Goal: Information Seeking & Learning: Learn about a topic

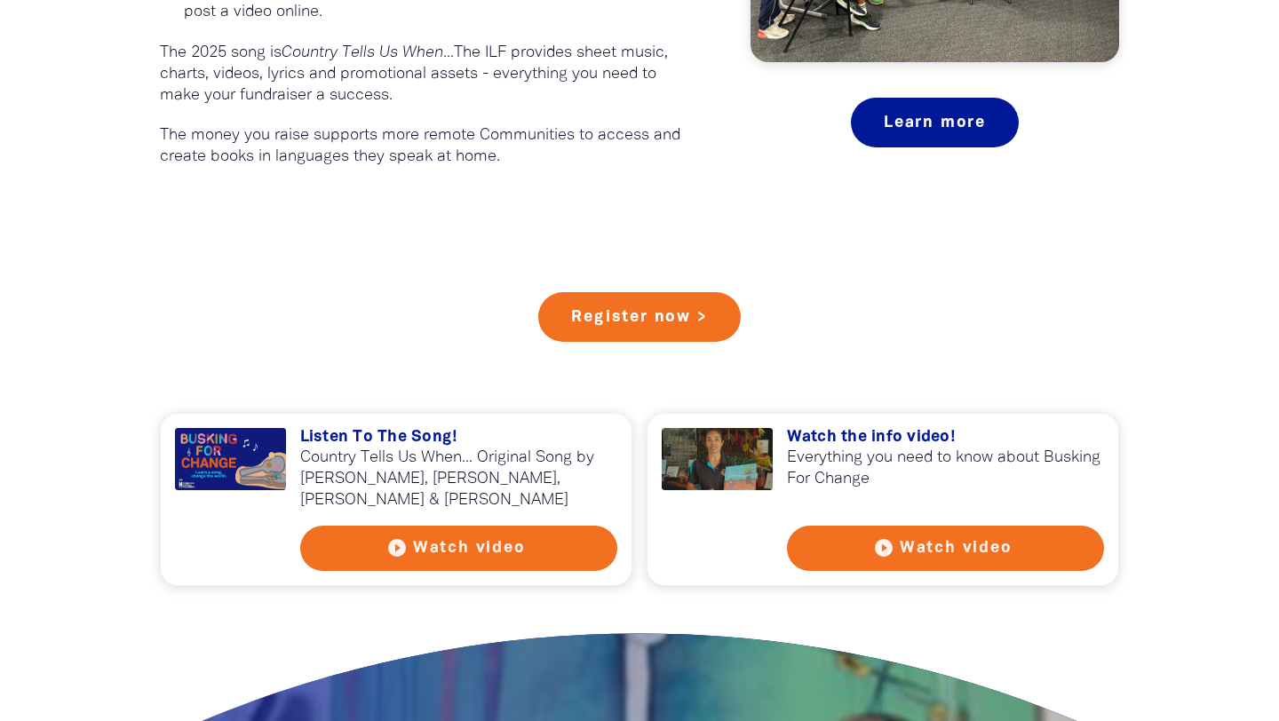
scroll to position [1654, 0]
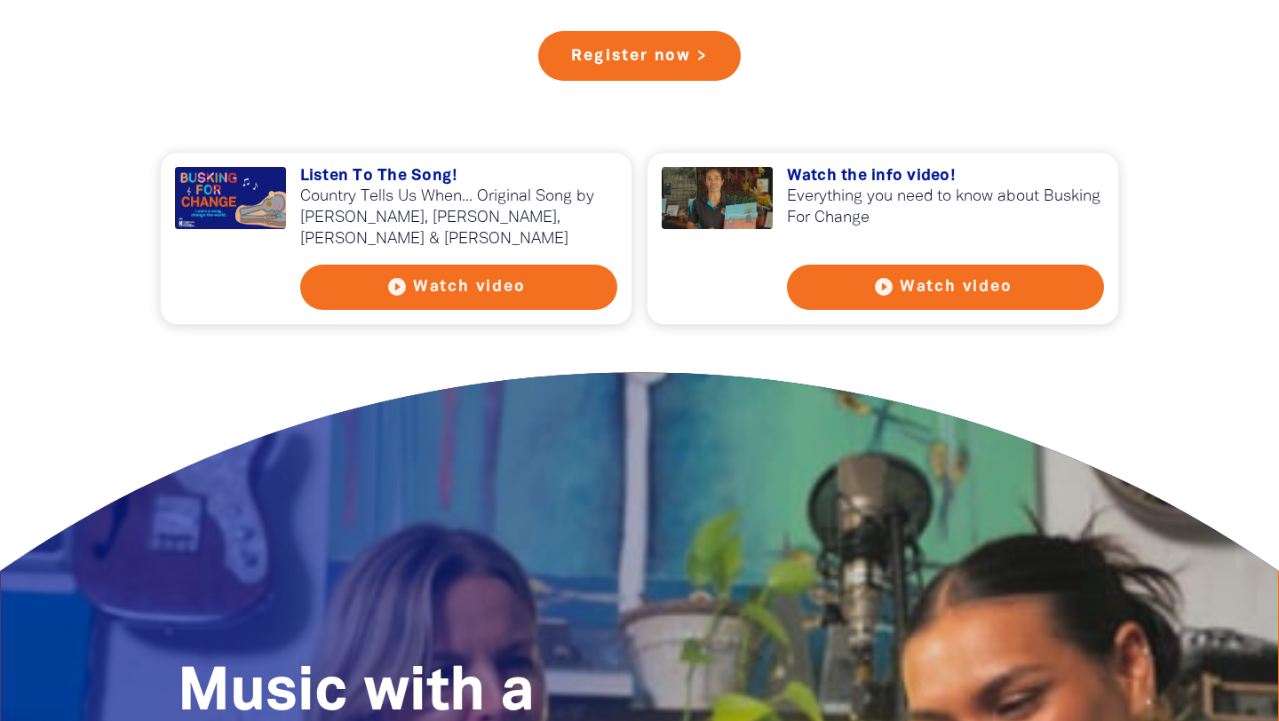
click at [457, 288] on button "play_circle_filled Watch video" at bounding box center [459, 287] width 318 height 45
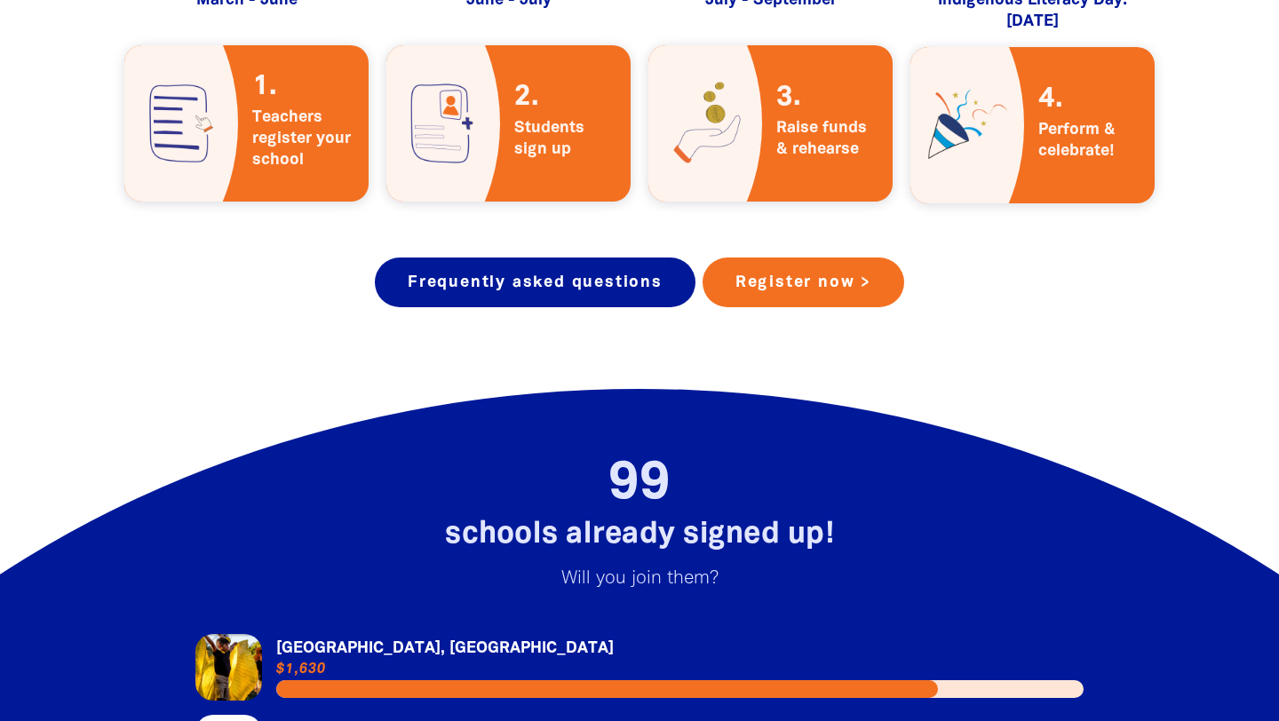
scroll to position [3336, 0]
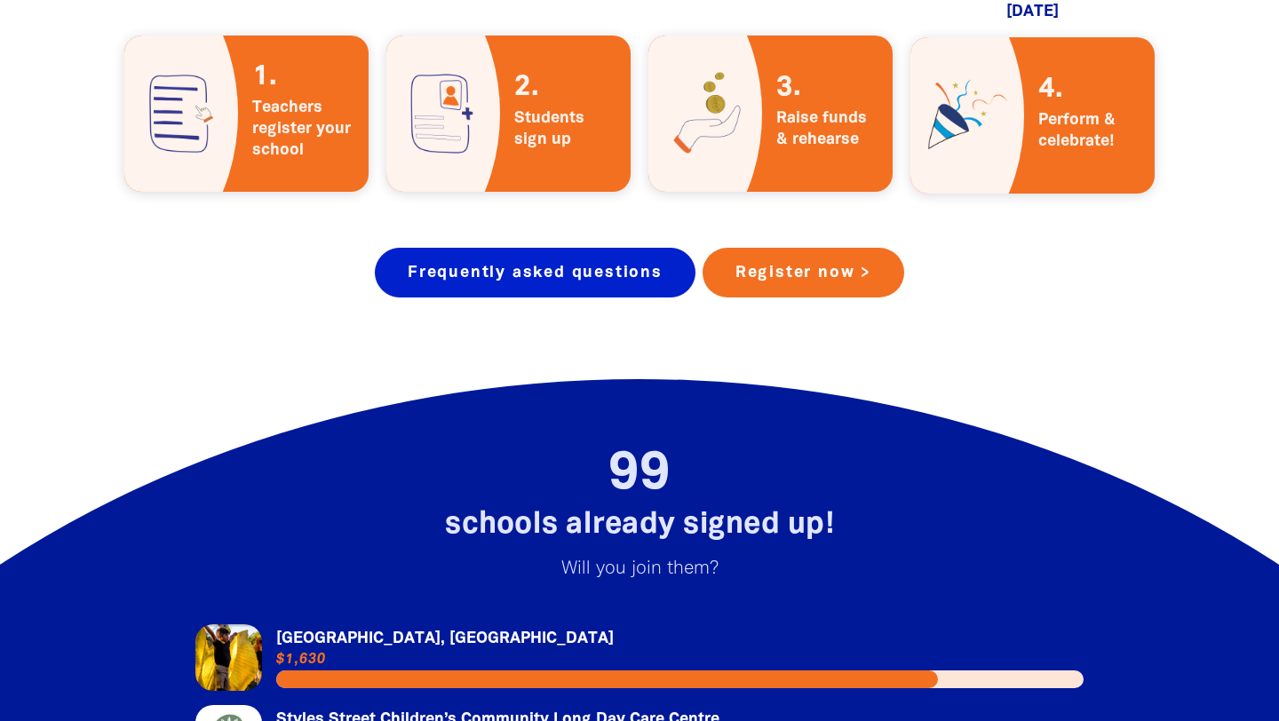
click at [513, 252] on link "Frequently asked questions" at bounding box center [535, 273] width 321 height 50
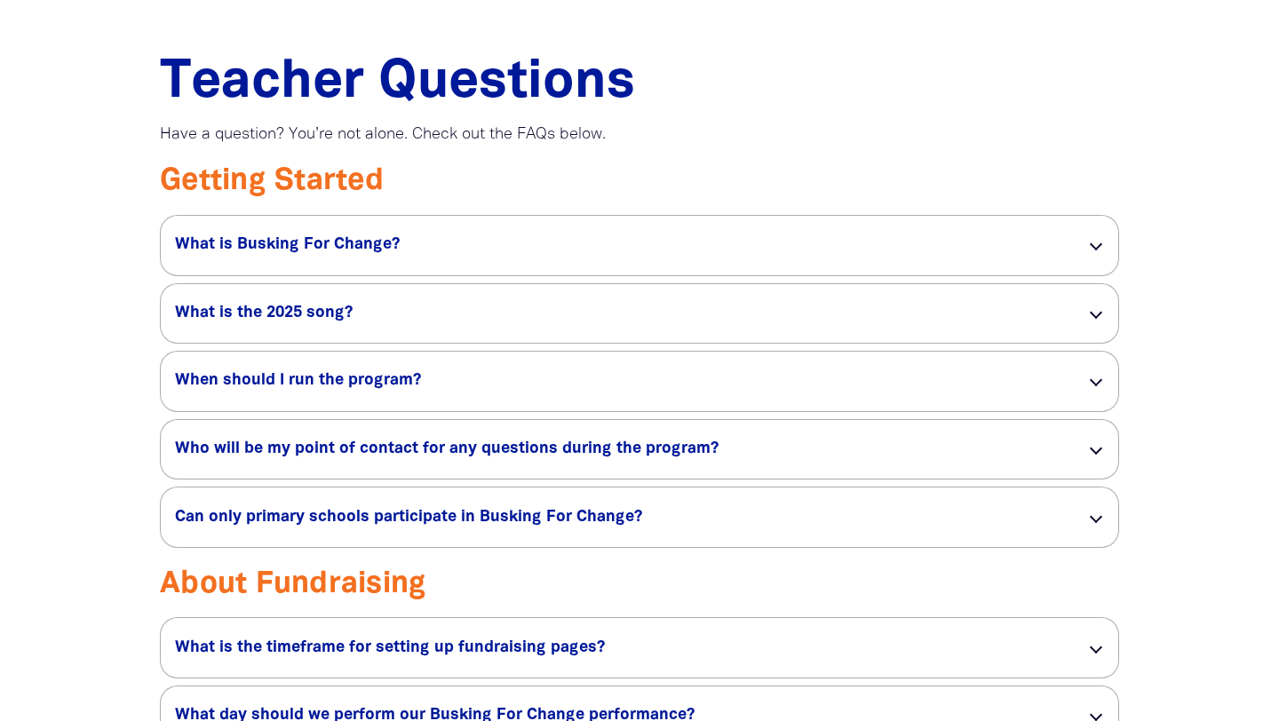
scroll to position [2687, 0]
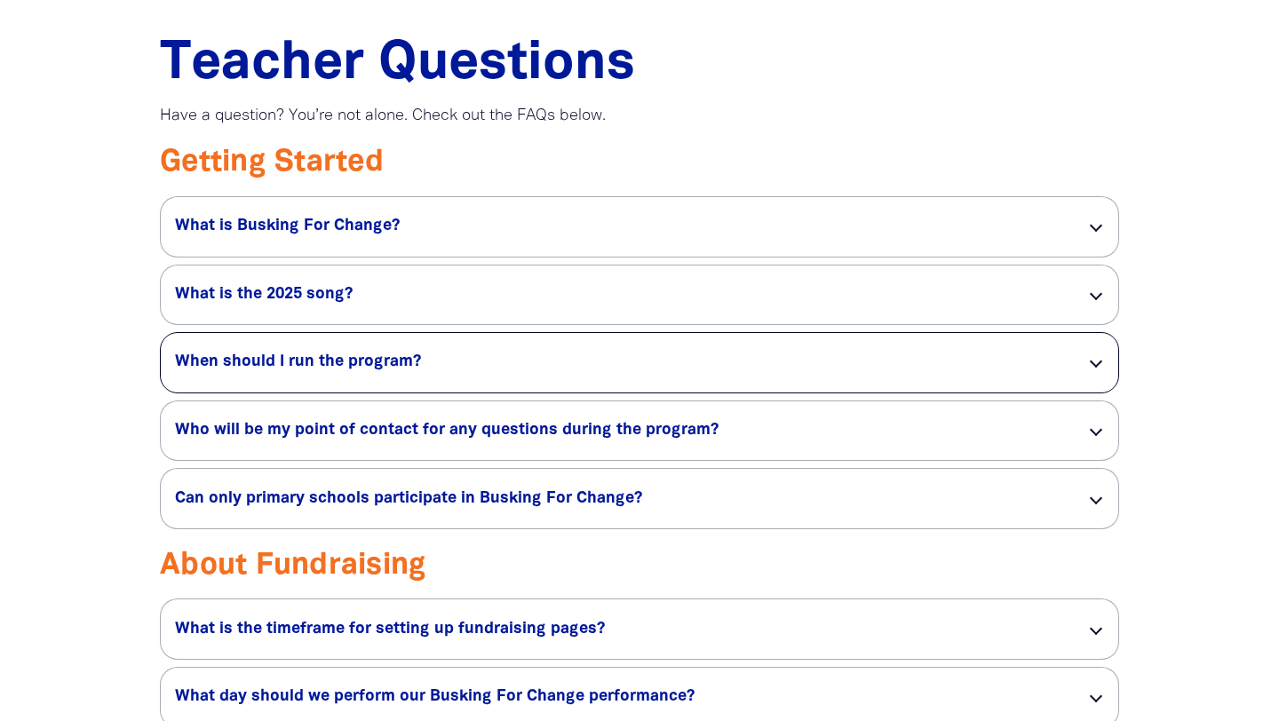
click at [1092, 382] on div "When should I run the program? link" at bounding box center [639, 363] width 957 height 60
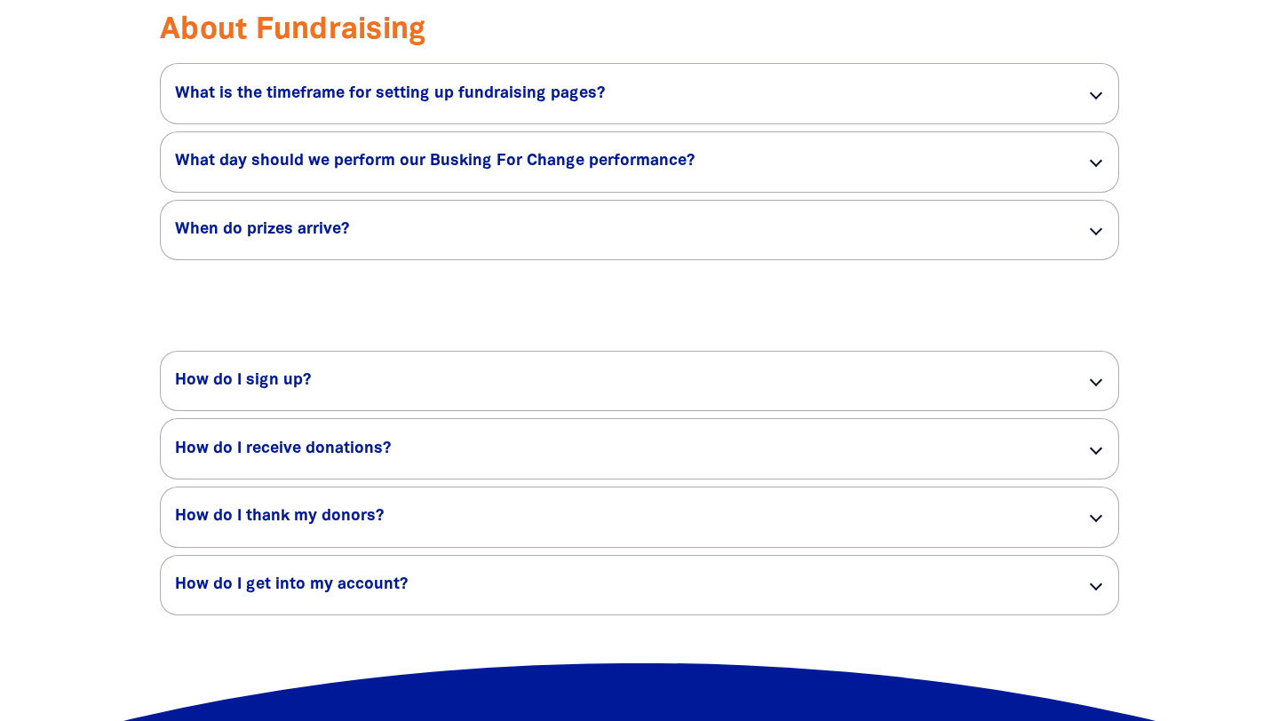
scroll to position [3263, 0]
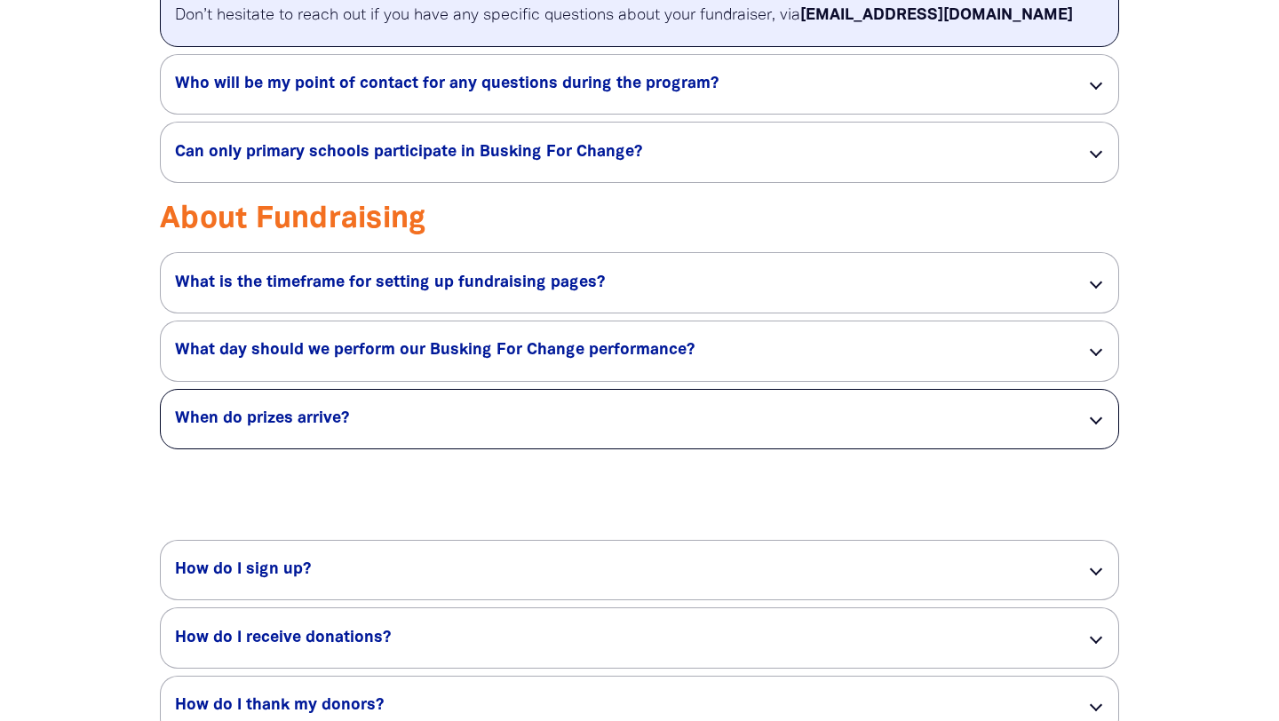
click at [1098, 444] on div "When do prizes arrive? link" at bounding box center [639, 420] width 957 height 60
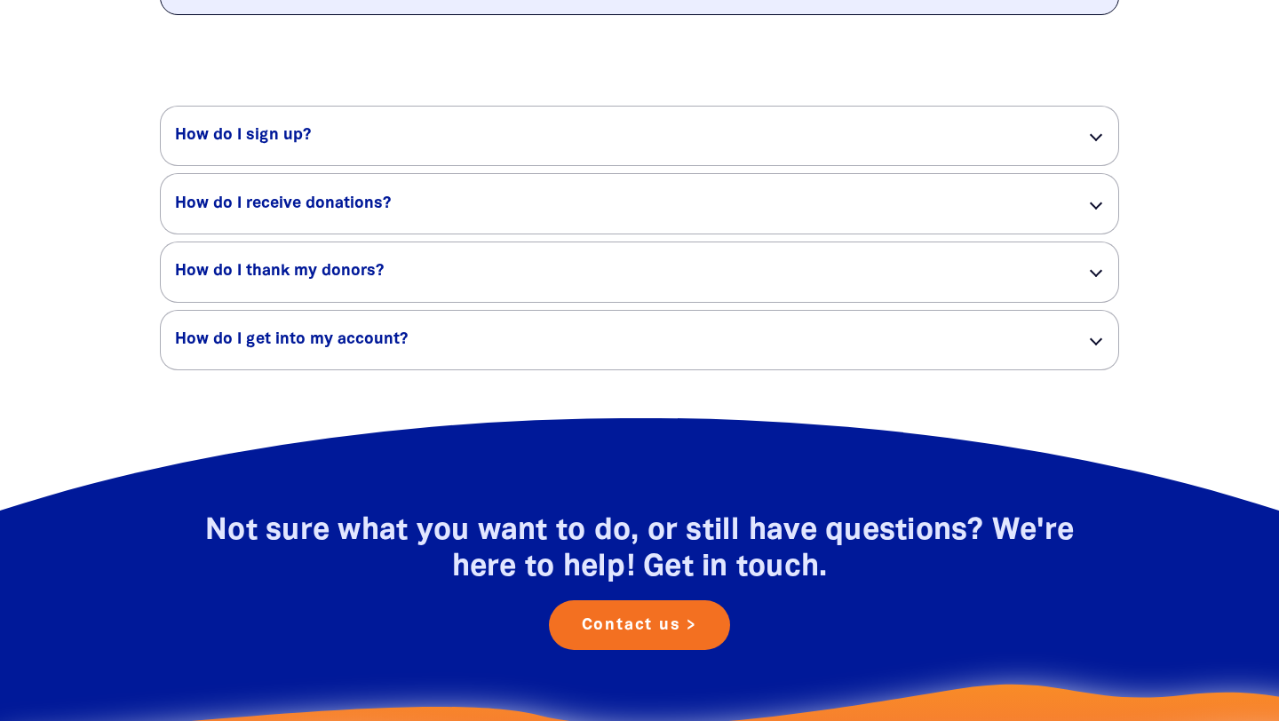
scroll to position [3916, 0]
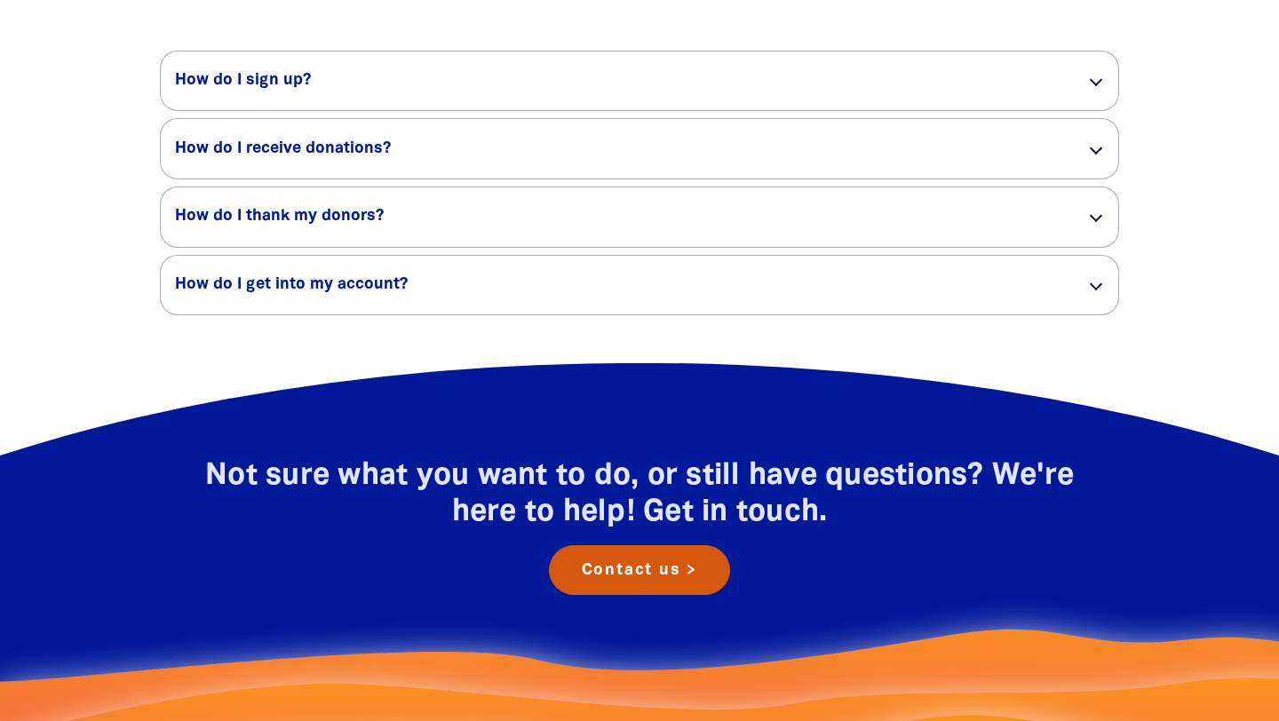
click at [627, 595] on link "Contact us >" at bounding box center [640, 570] width 182 height 50
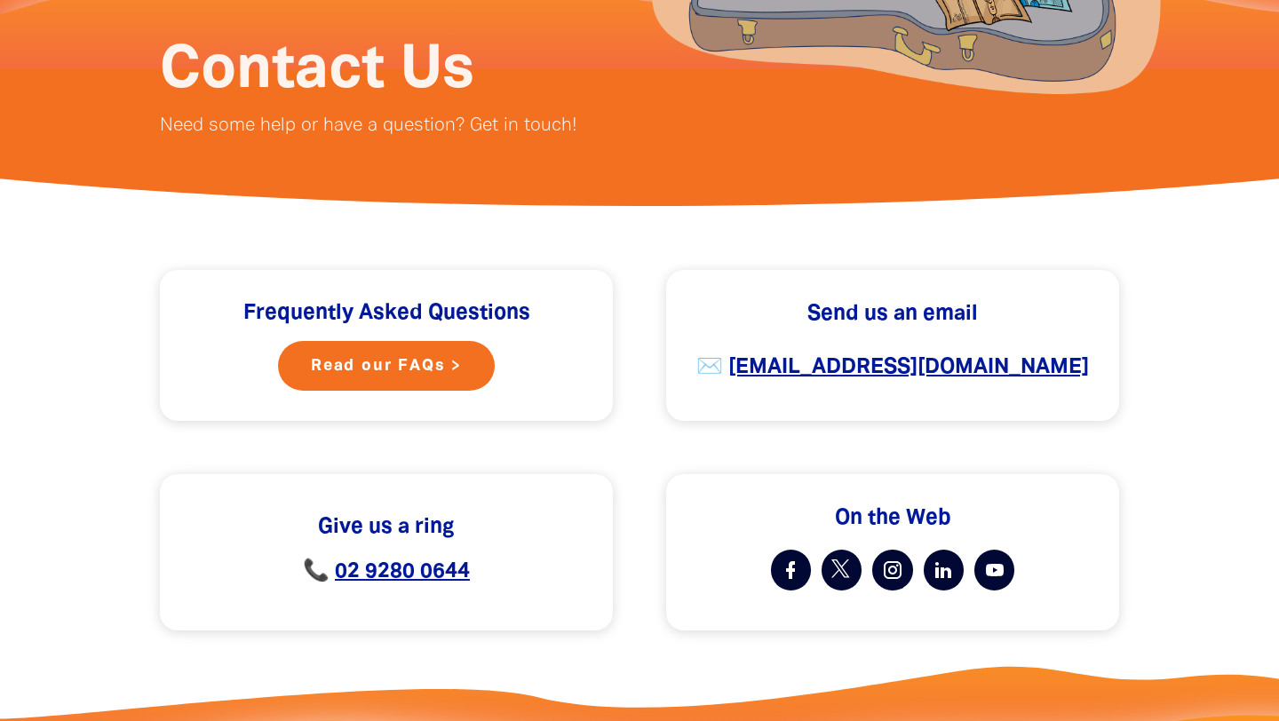
scroll to position [314, 0]
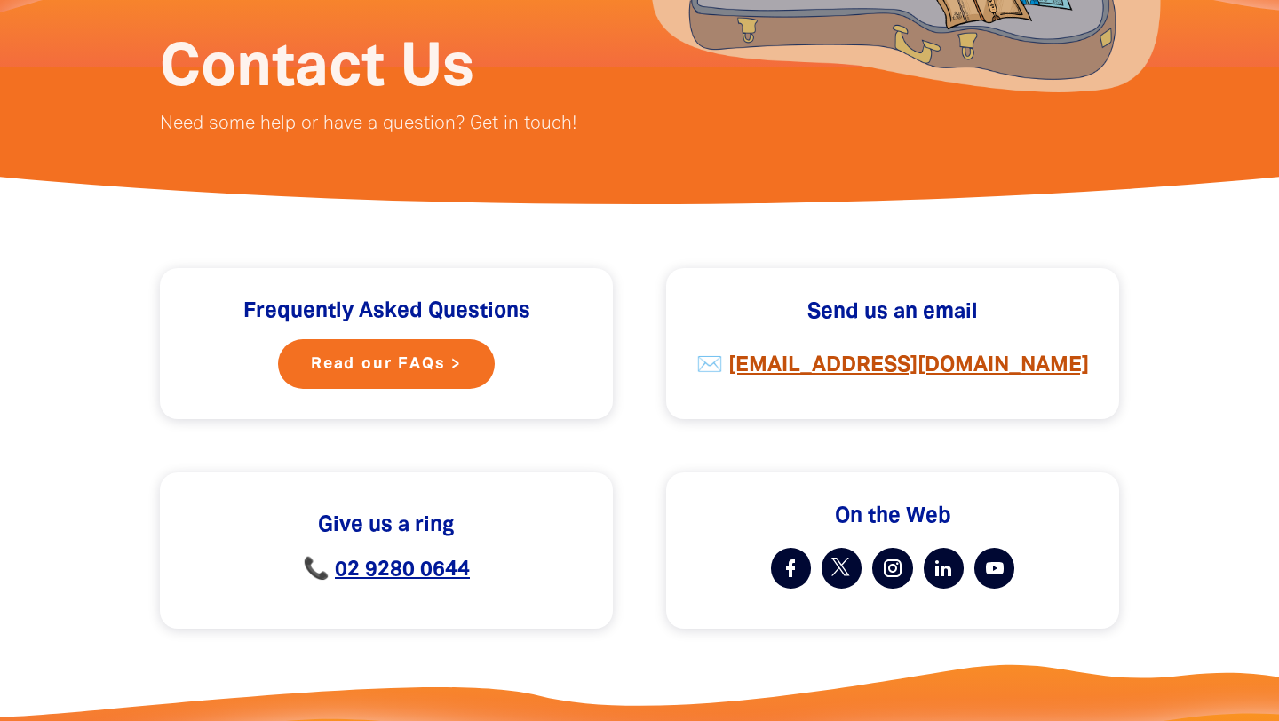
click at [865, 363] on strong "[EMAIL_ADDRESS][DOMAIN_NAME]" at bounding box center [908, 366] width 361 height 20
drag, startPoint x: 1005, startPoint y: 368, endPoint x: 814, endPoint y: 370, distance: 190.1
click at [814, 370] on h4 "✉️ ﻿ [EMAIL_ADDRESS][DOMAIN_NAME]" at bounding box center [892, 366] width 409 height 27
copy strong "[EMAIL_ADDRESS][DOMAIN_NAME]"
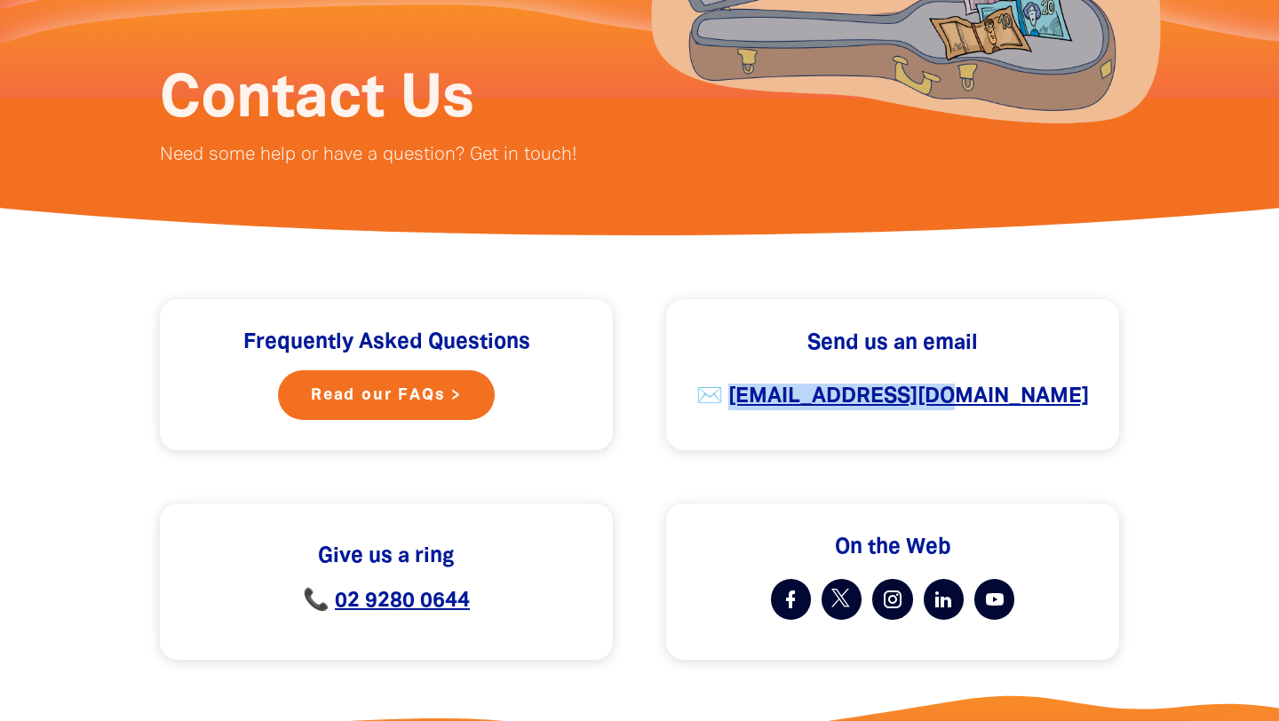
scroll to position [279, 0]
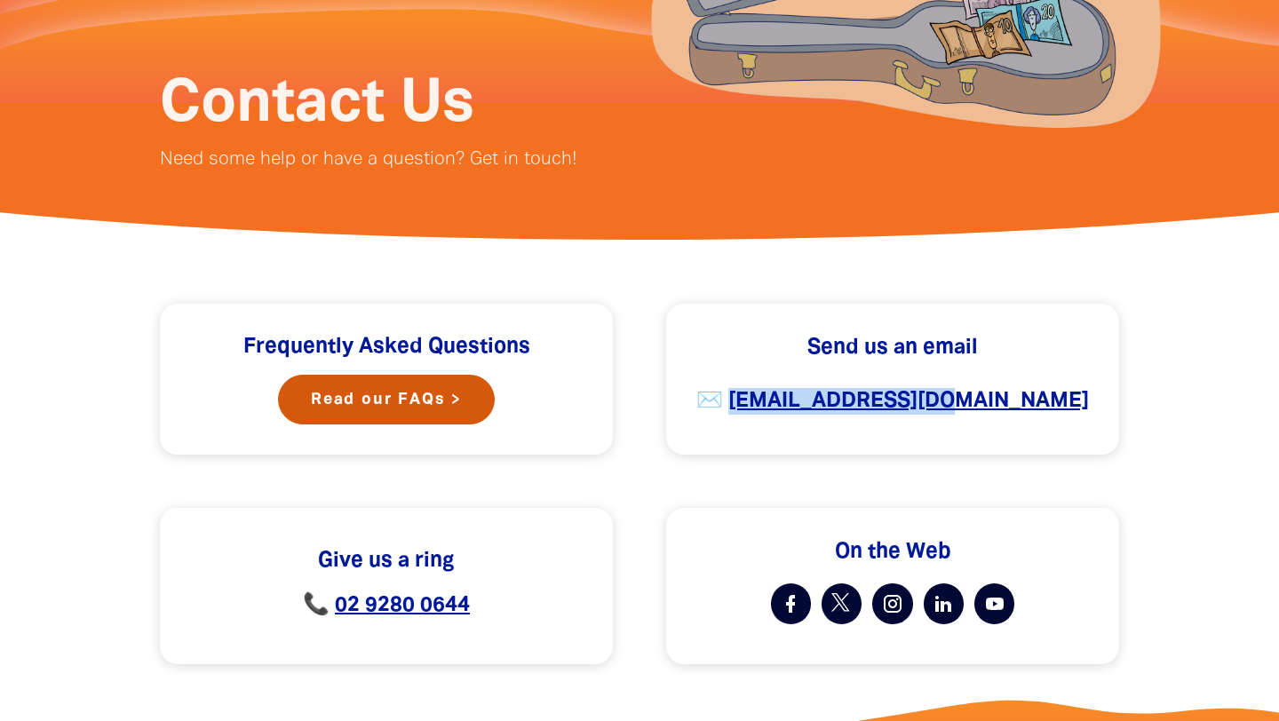
click at [376, 401] on link "Read our FAQs >" at bounding box center [386, 400] width 217 height 50
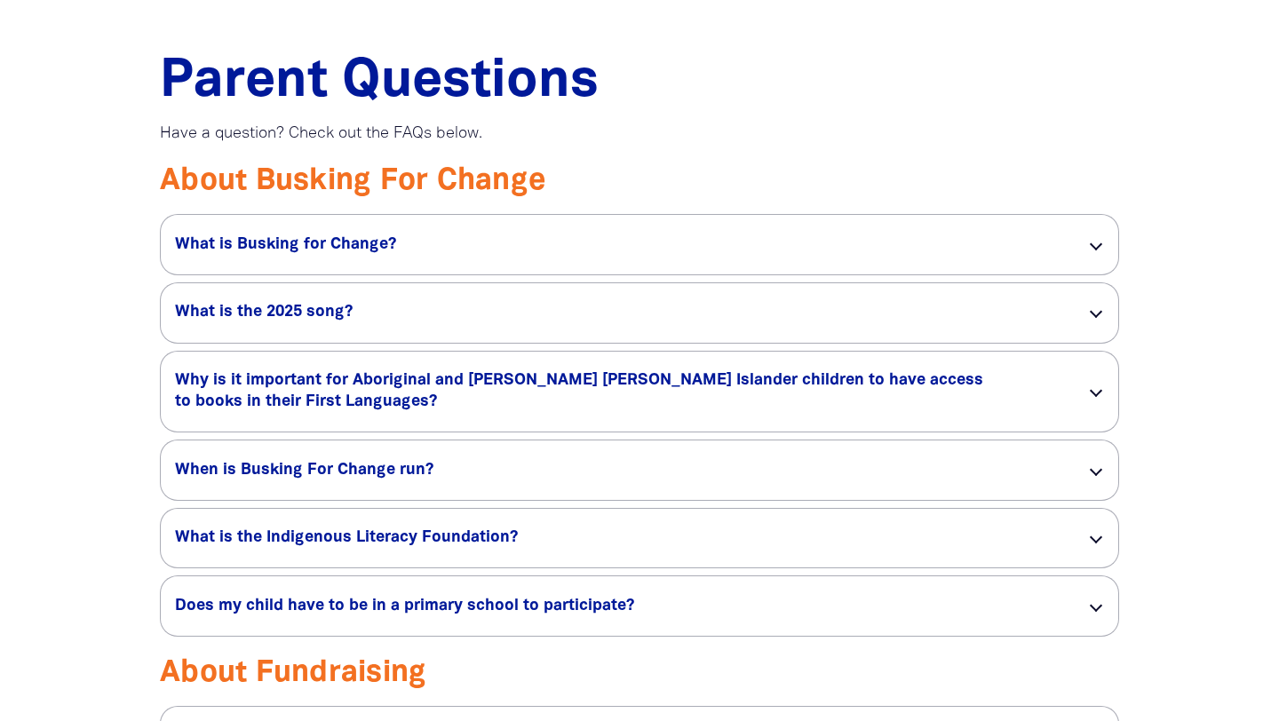
scroll to position [1324, 0]
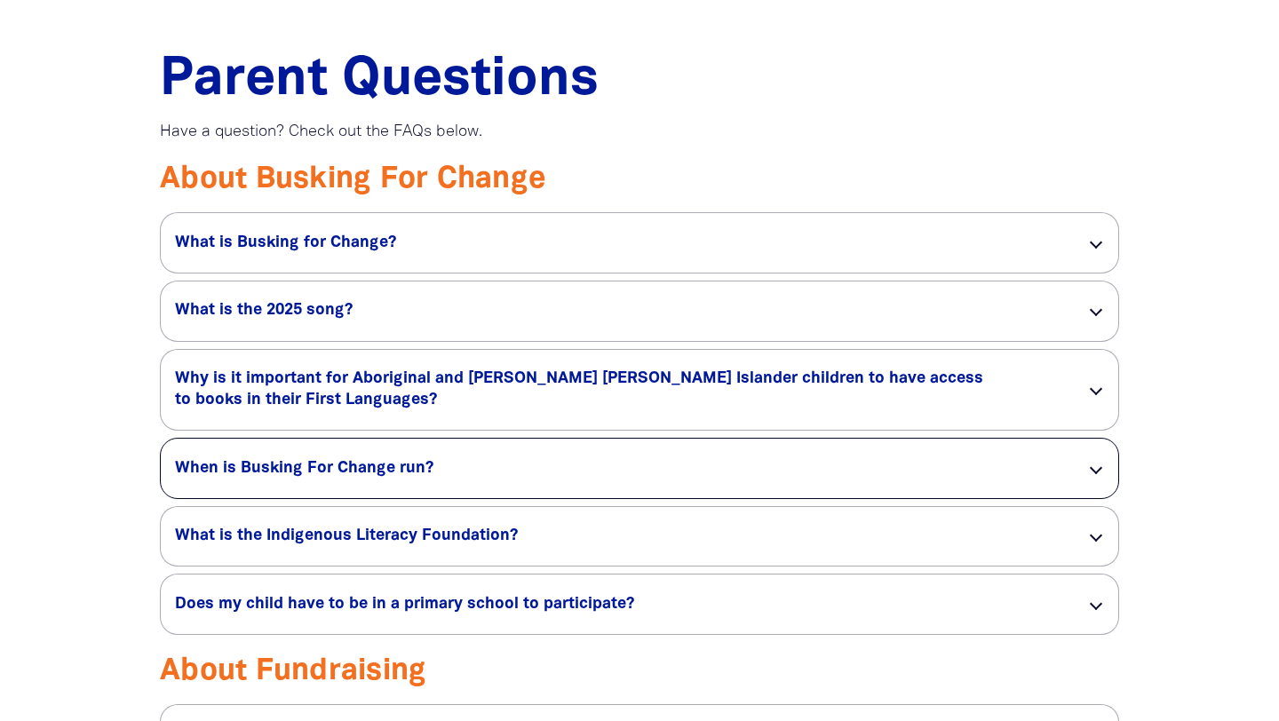
click at [1098, 473] on div at bounding box center [1096, 467] width 12 height 12
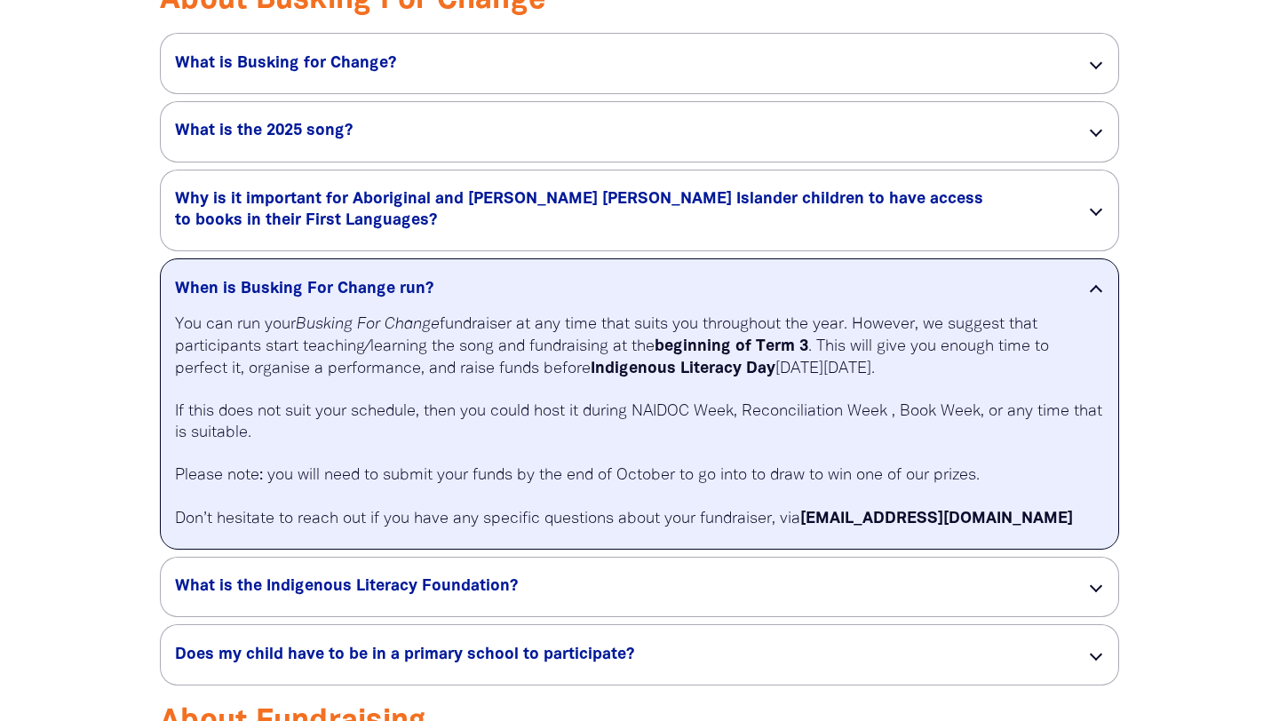
scroll to position [1550, 0]
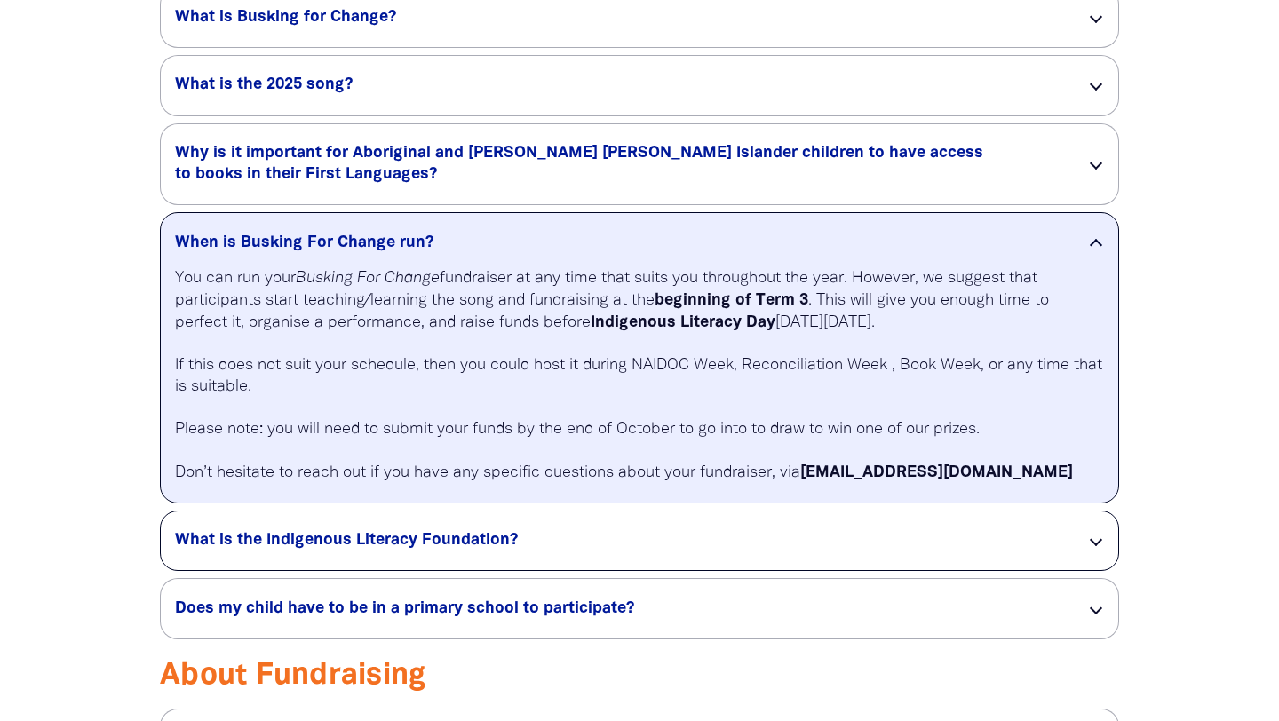
click at [1091, 543] on div at bounding box center [1096, 540] width 12 height 12
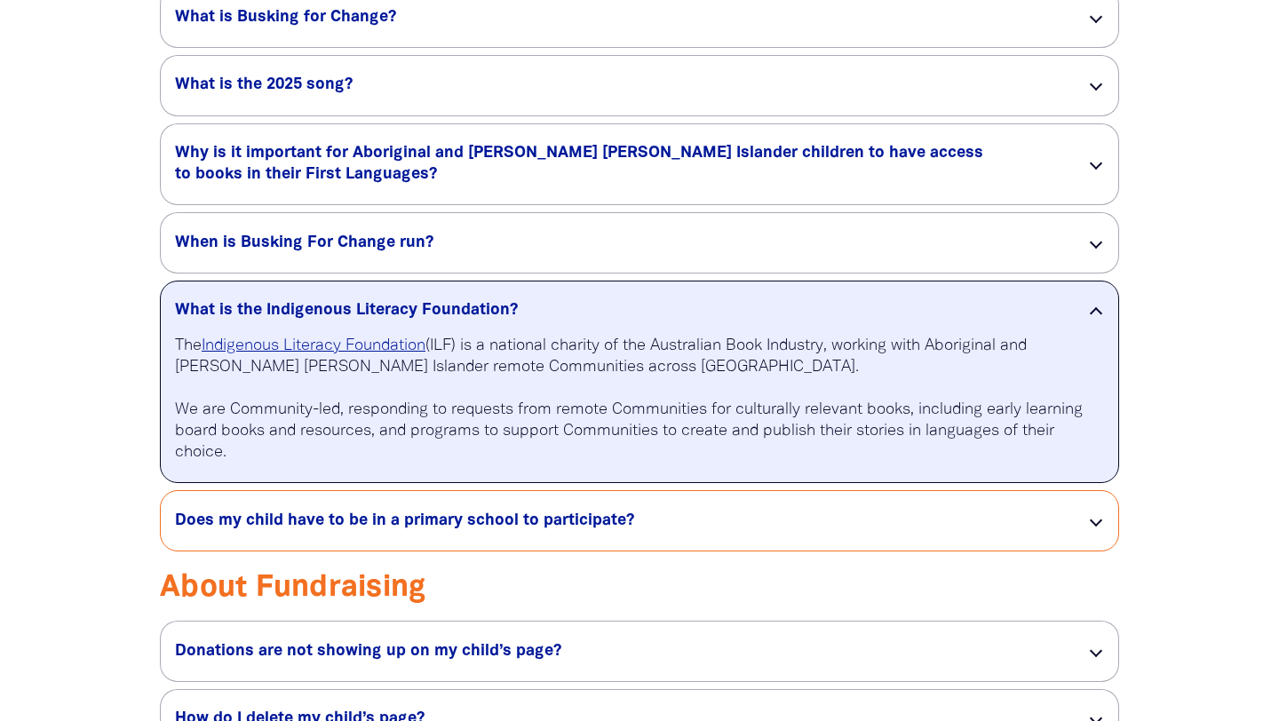
click at [1091, 543] on div "Does my child have to be in a primary school to participate? link" at bounding box center [639, 521] width 957 height 60
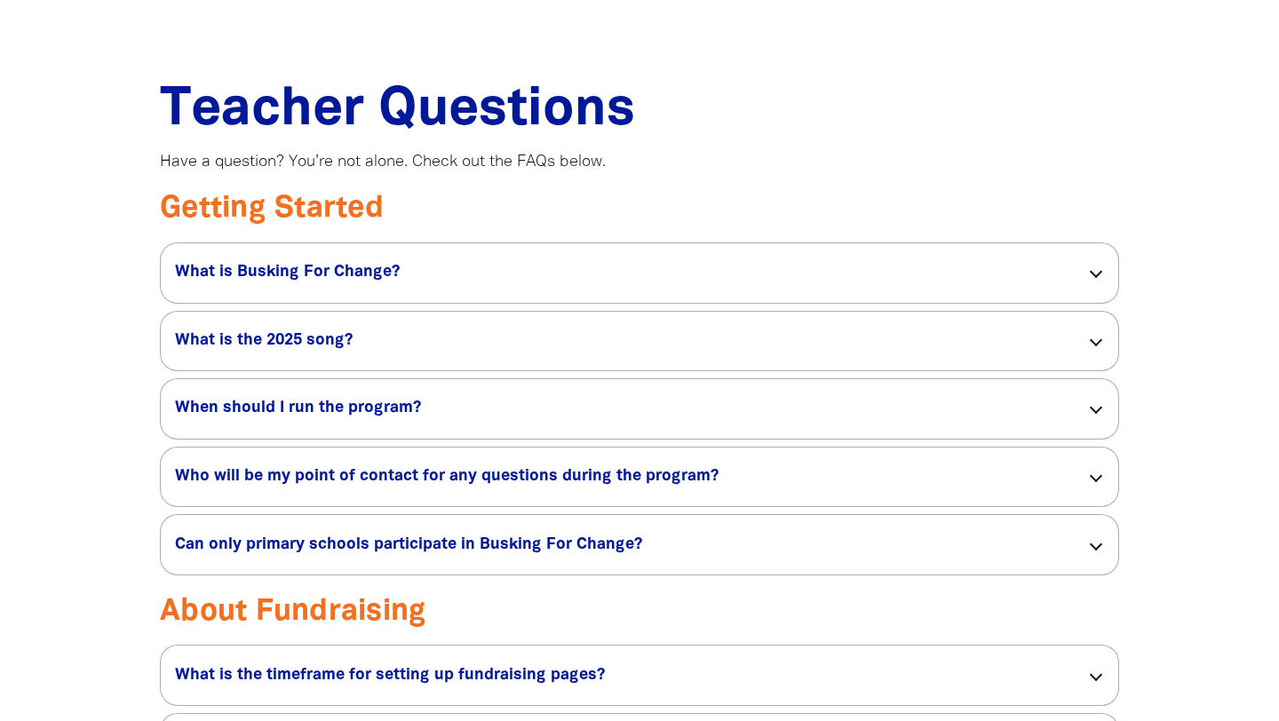
scroll to position [2863, 0]
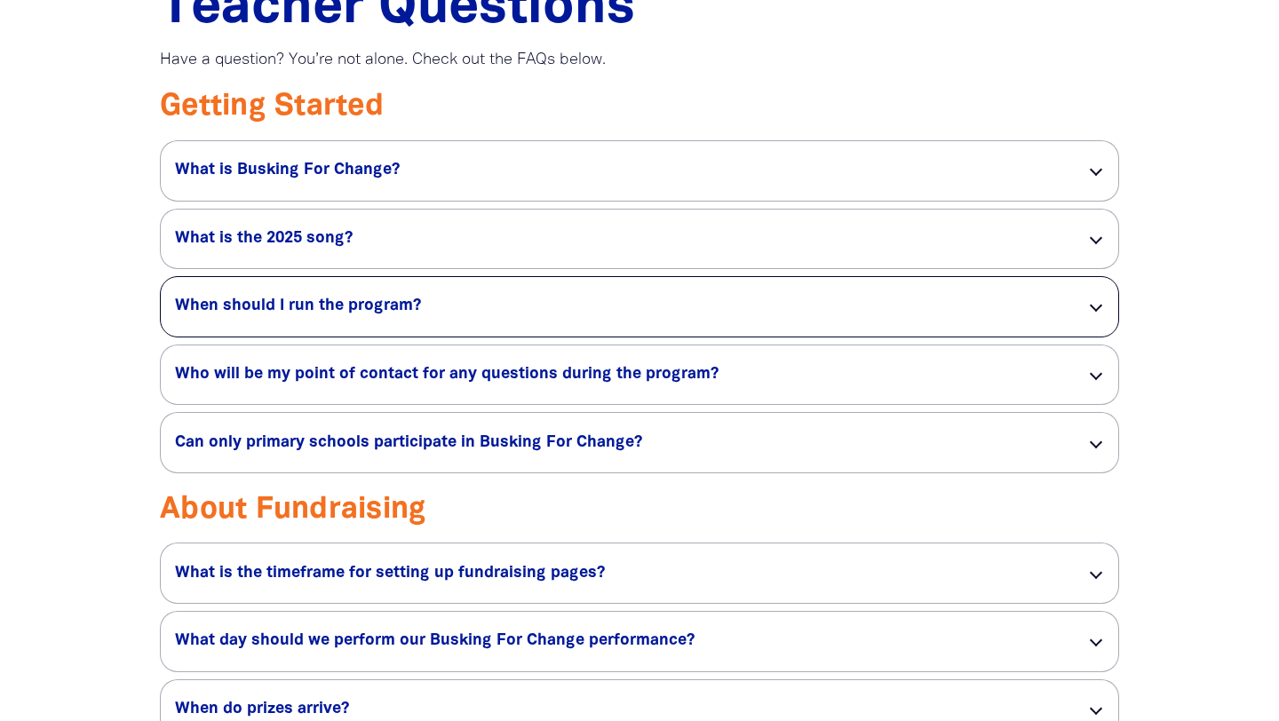
click at [1108, 337] on div "When should I run the program? link" at bounding box center [639, 307] width 957 height 60
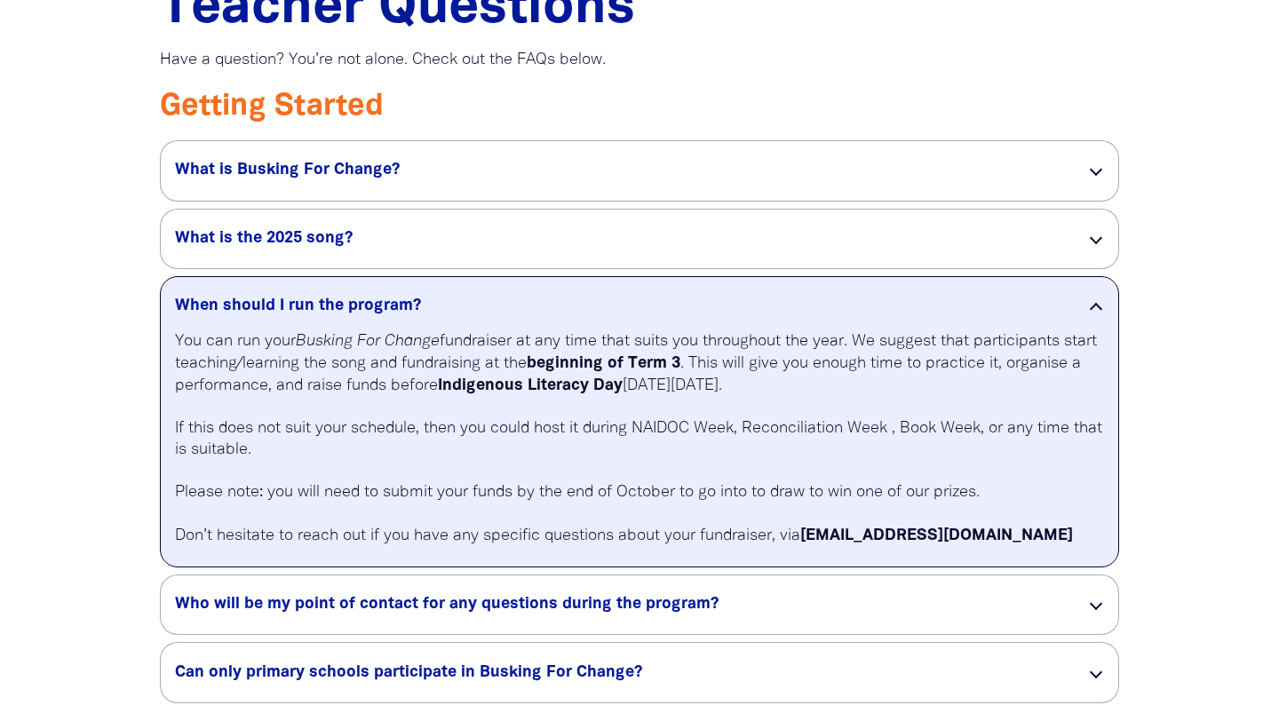
click at [1108, 331] on div "When should I run the program? link" at bounding box center [639, 304] width 957 height 54
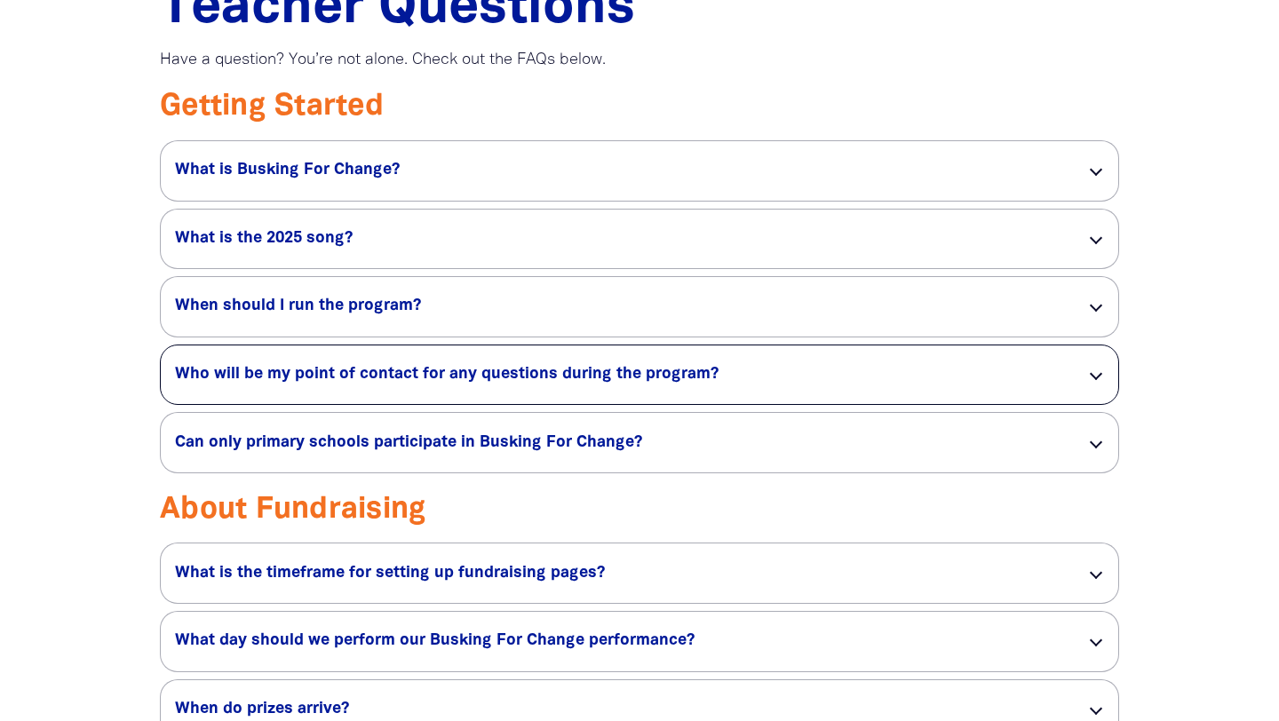
click at [1103, 393] on div "Who will be my point of contact for any questions during the program? link" at bounding box center [639, 376] width 957 height 60
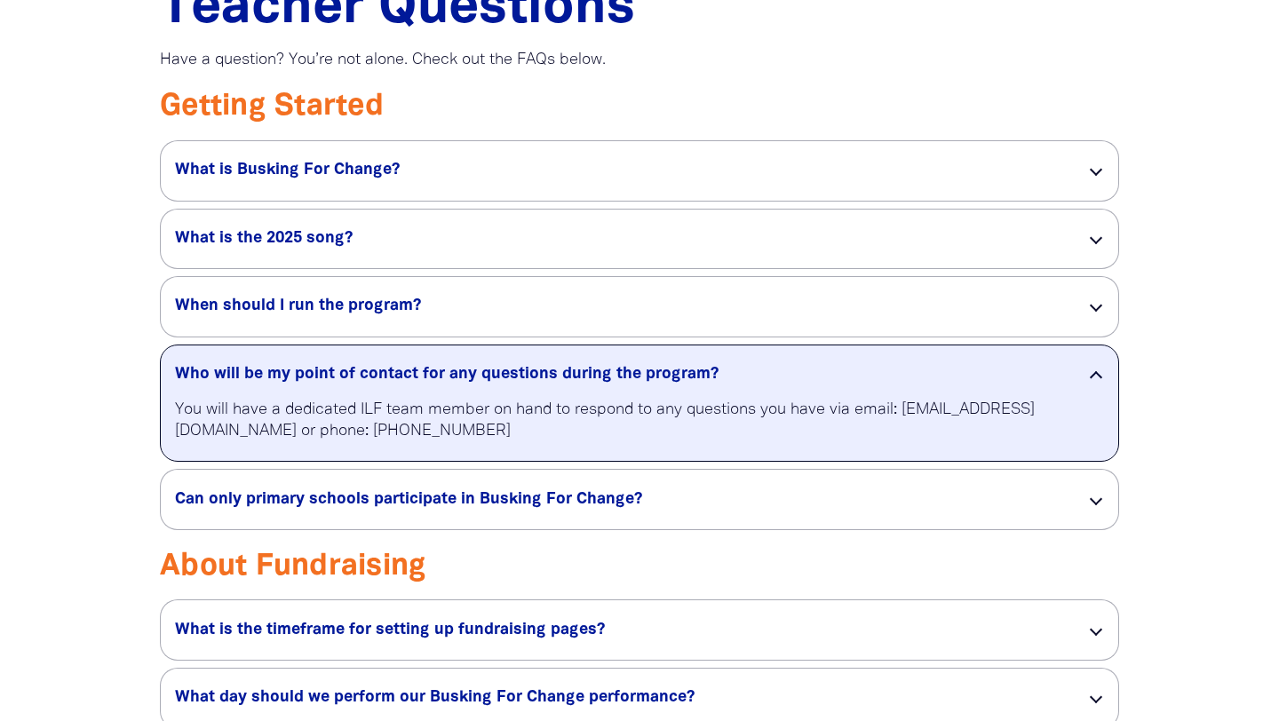
click at [1103, 389] on div "Who will be my point of contact for any questions during the program? link" at bounding box center [639, 373] width 957 height 54
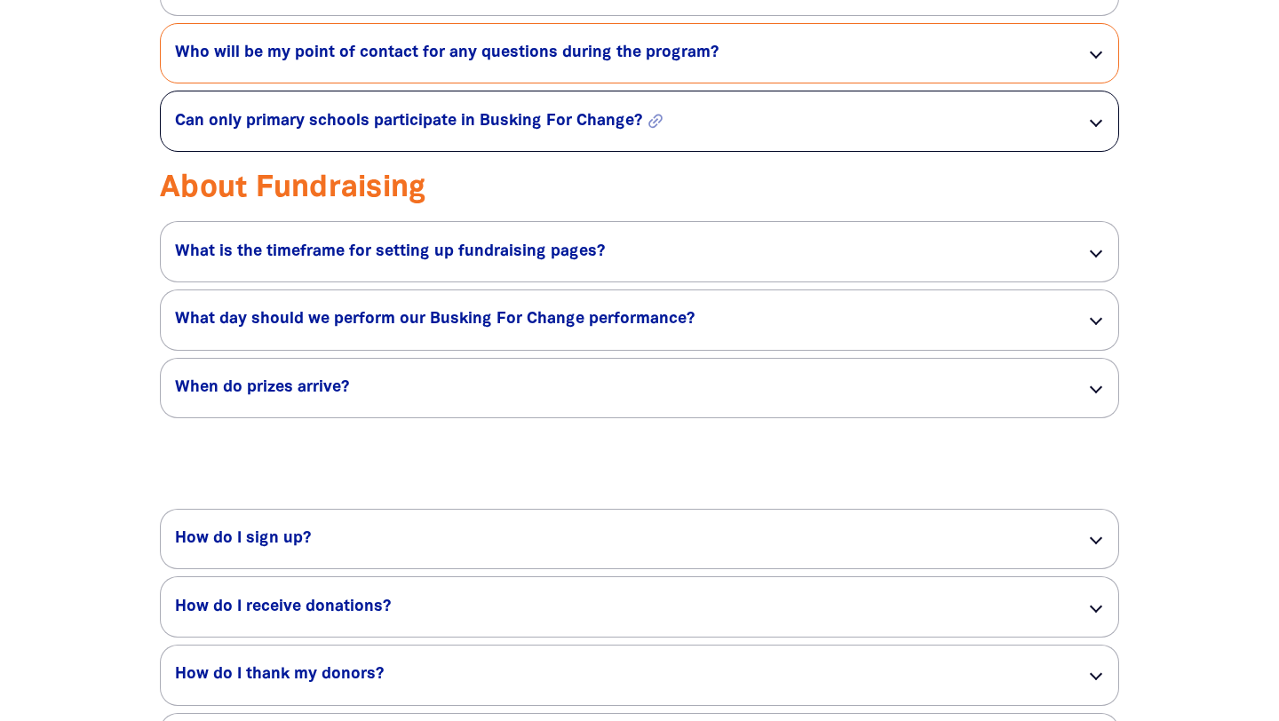
scroll to position [3212, 0]
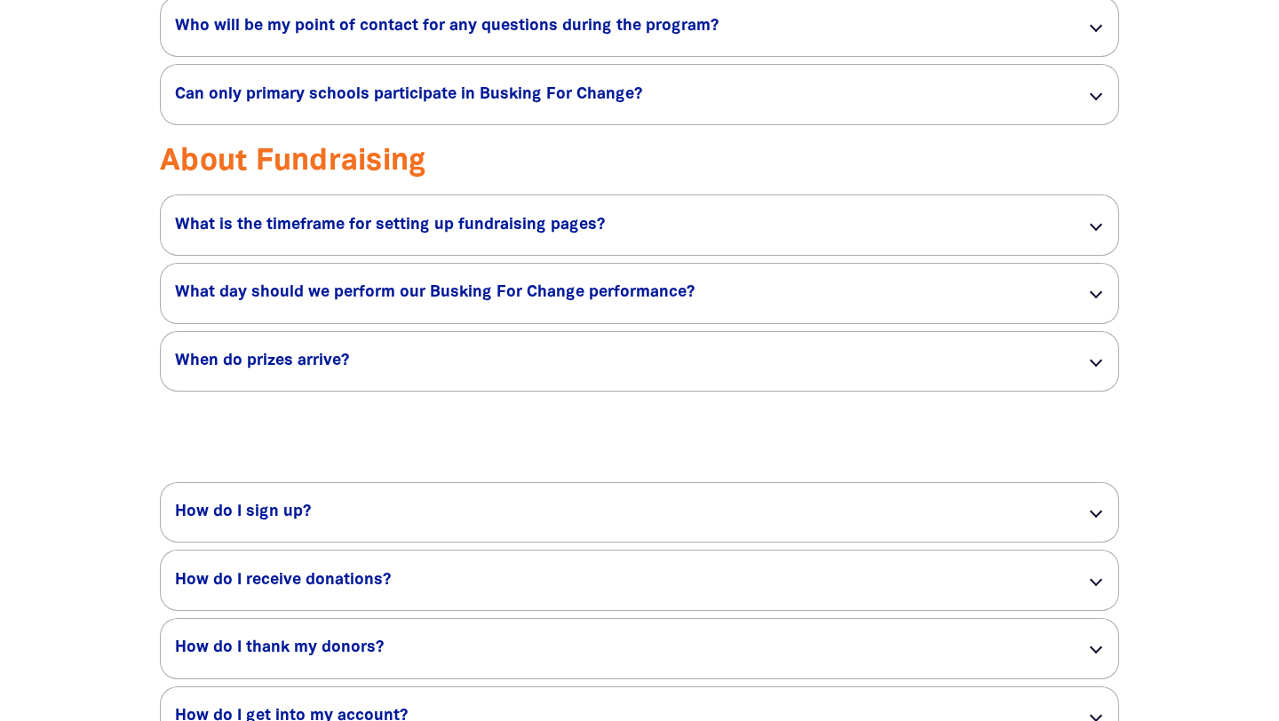
click at [1120, 325] on div "Teacher Questions Have a question? You’re not alone. Check out the FAQs below. …" at bounding box center [639, 22] width 1013 height 777
click at [1095, 320] on div "What day should we perform our Busking For Change performance? link" at bounding box center [639, 294] width 957 height 60
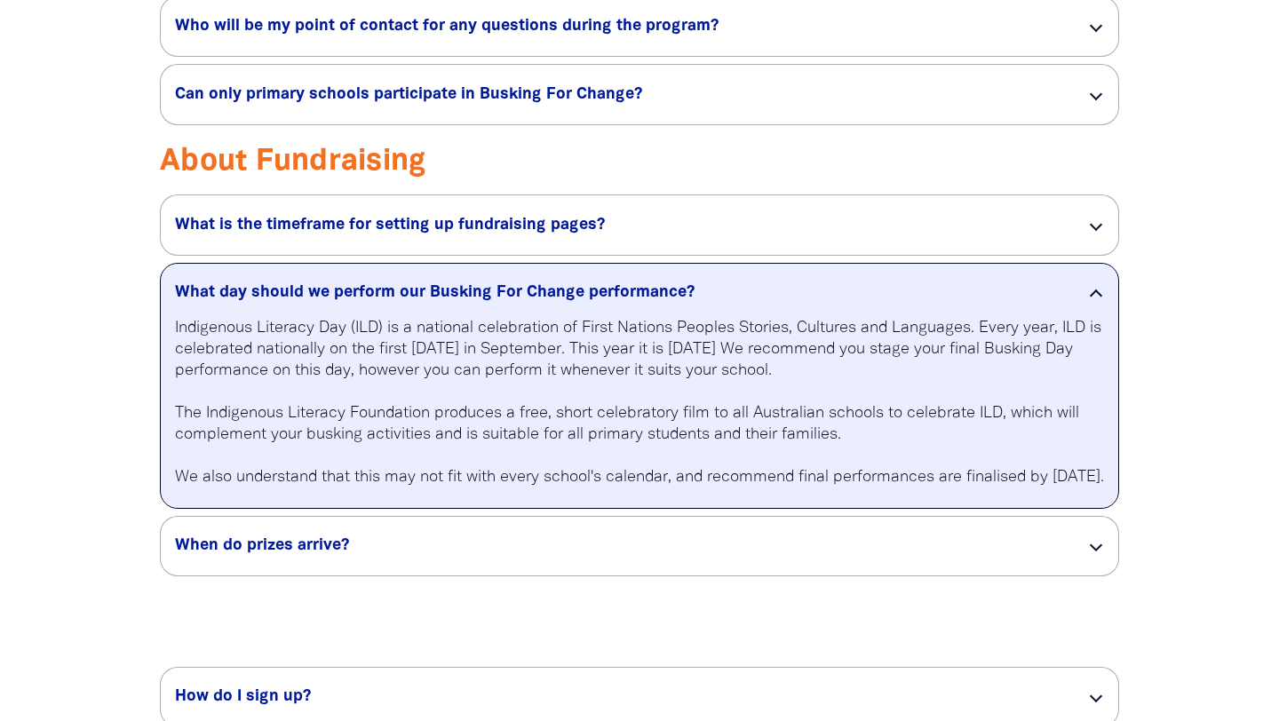
click at [1095, 302] on div at bounding box center [1096, 296] width 12 height 12
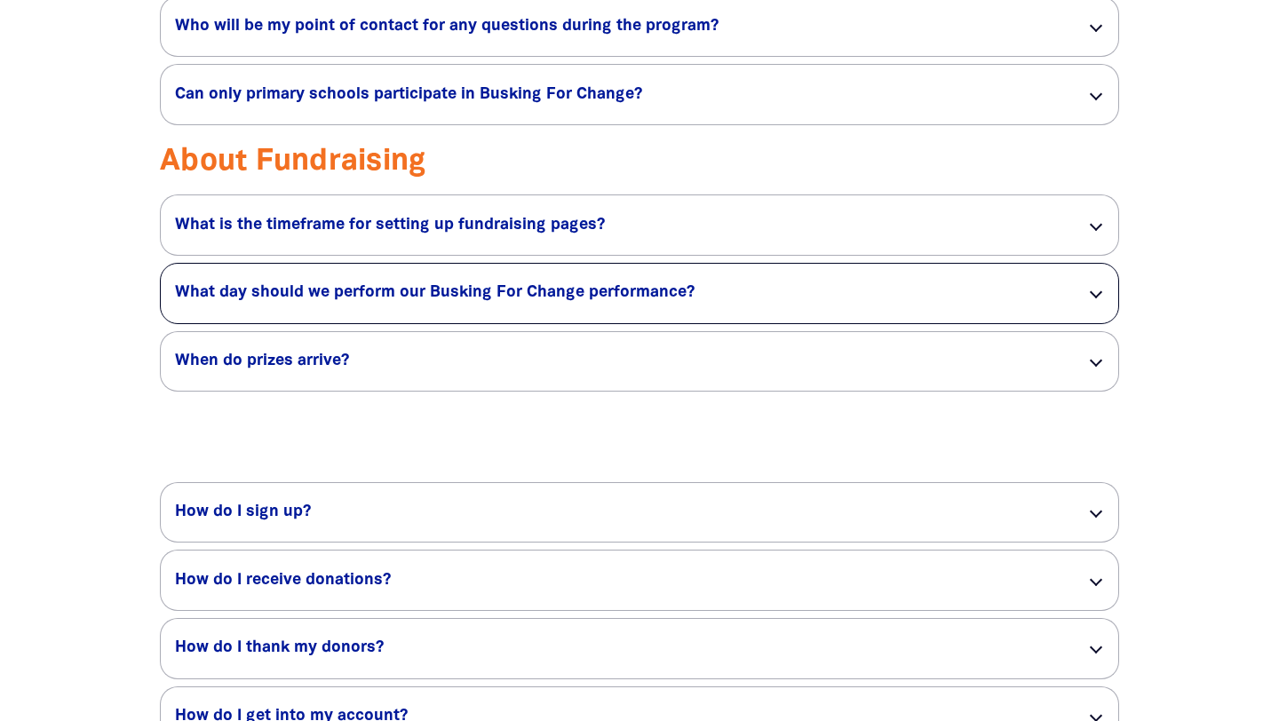
scroll to position [3237, 0]
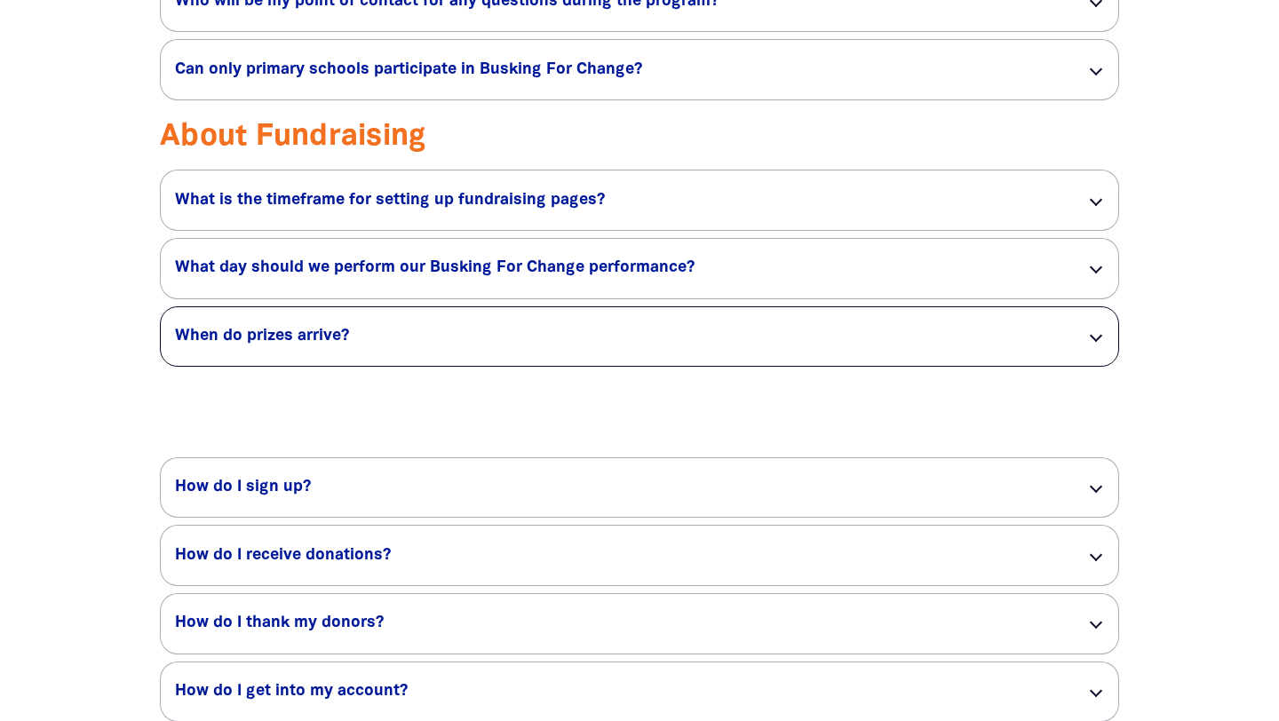
click at [1099, 342] on div at bounding box center [1096, 336] width 12 height 12
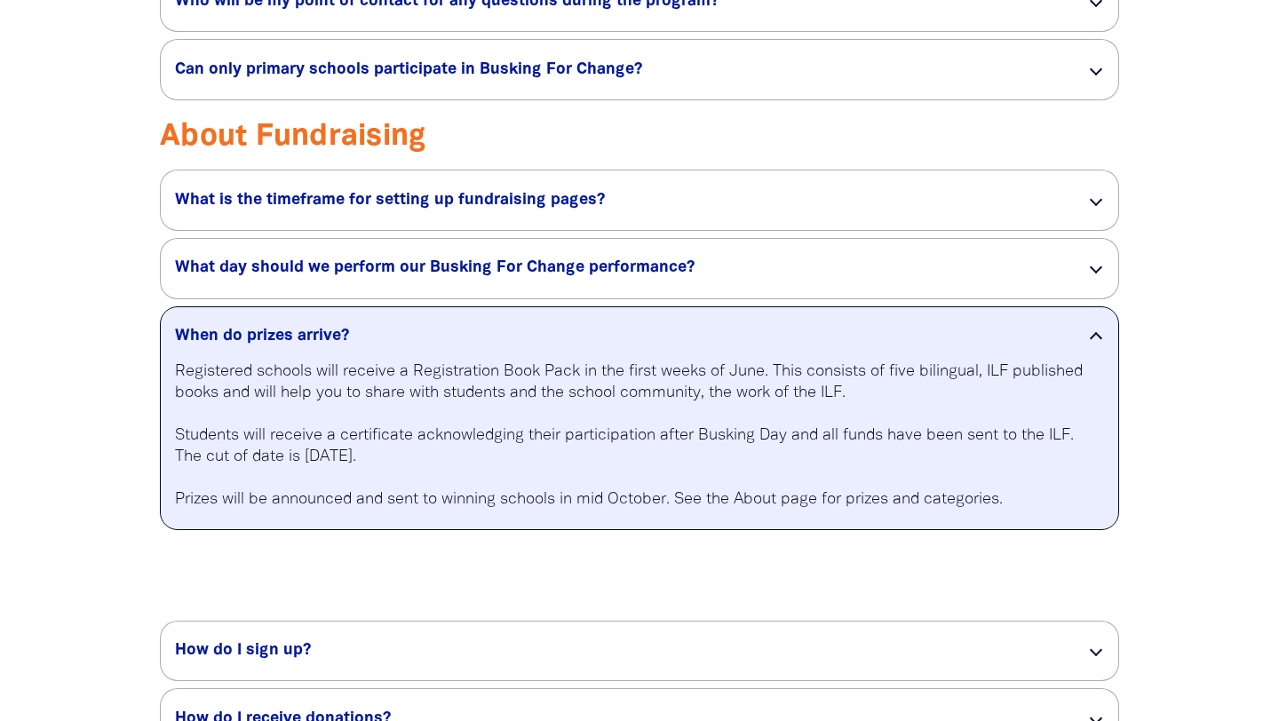
click at [1100, 357] on div "When do prizes arrive? link" at bounding box center [639, 334] width 957 height 54
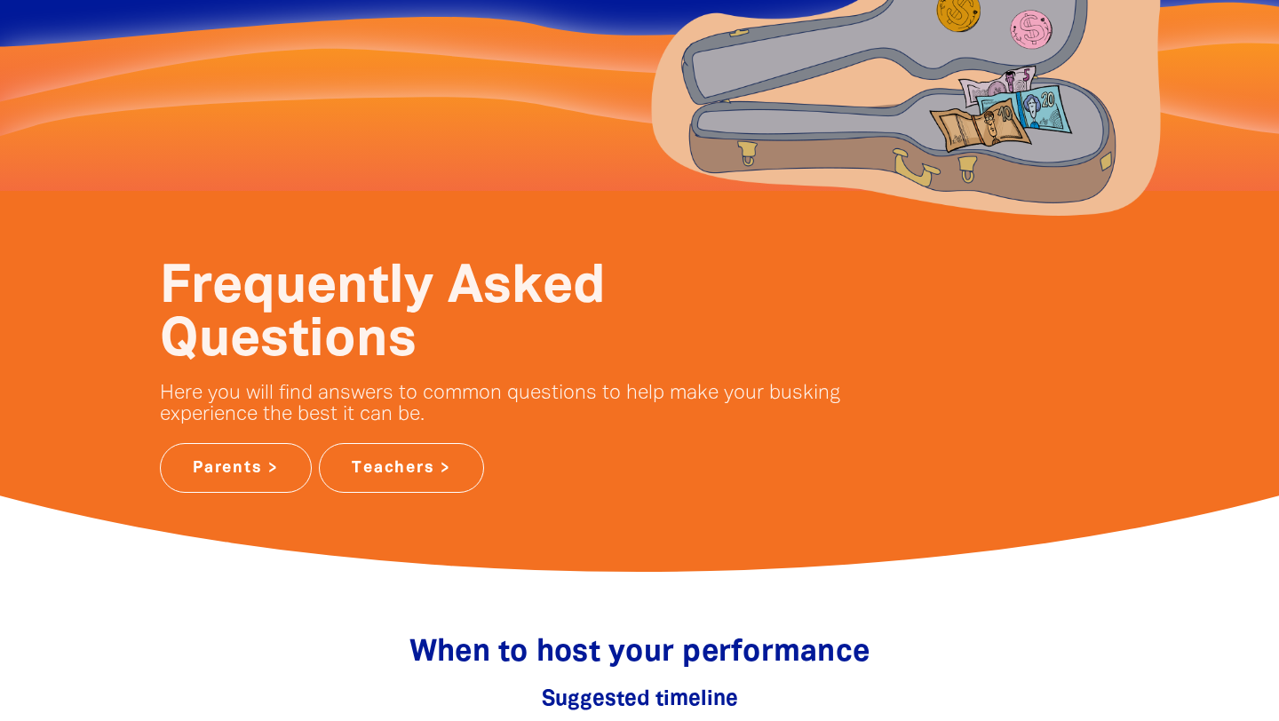
scroll to position [0, 0]
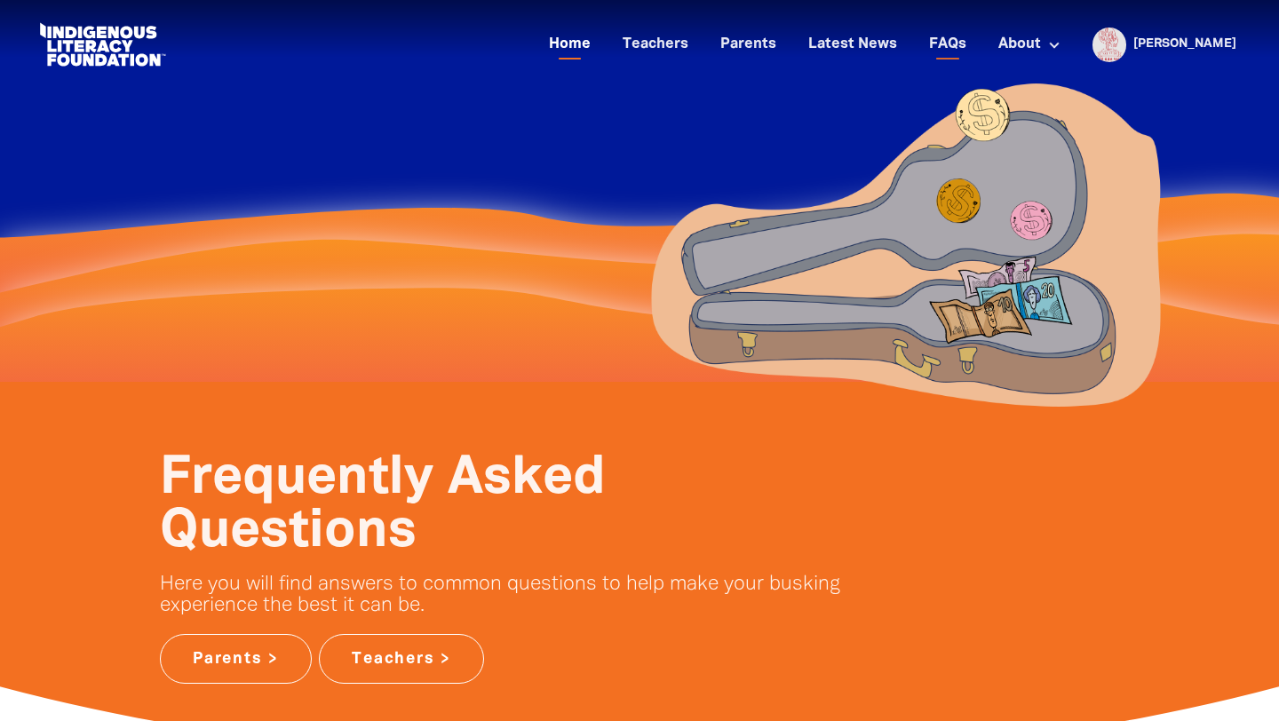
click at [601, 43] on link "Home" at bounding box center [569, 44] width 63 height 29
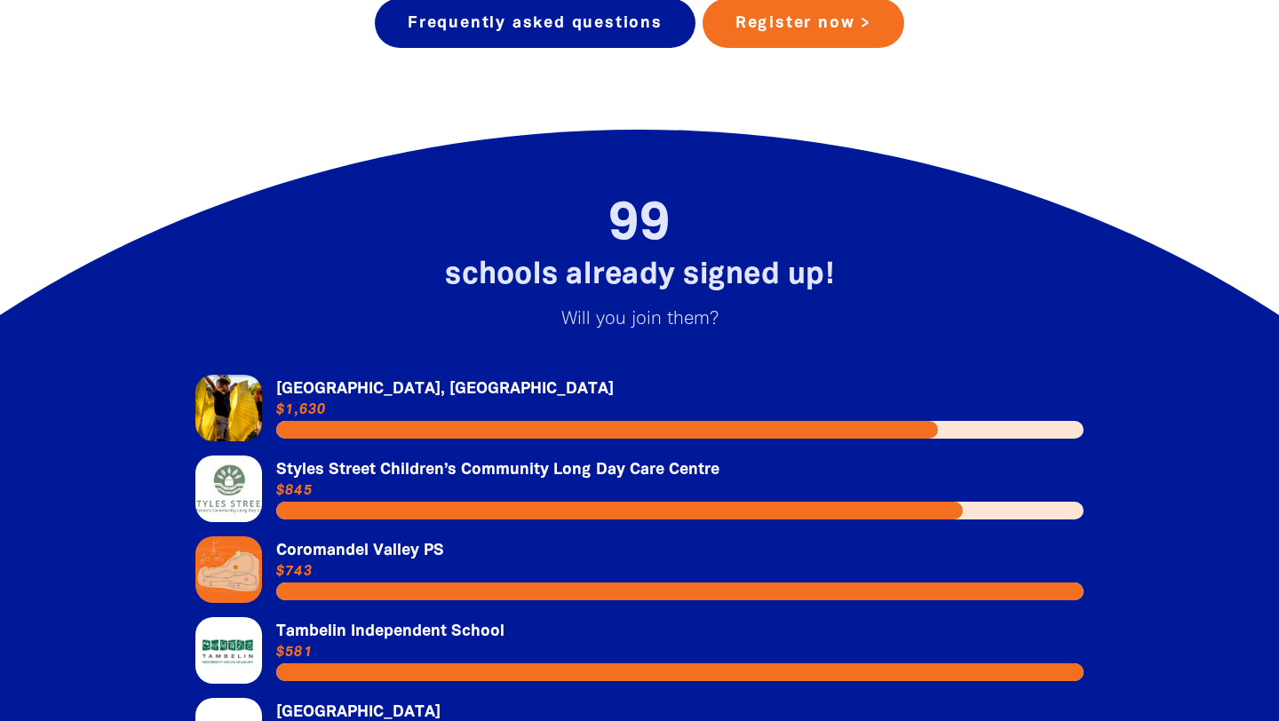
scroll to position [3781, 0]
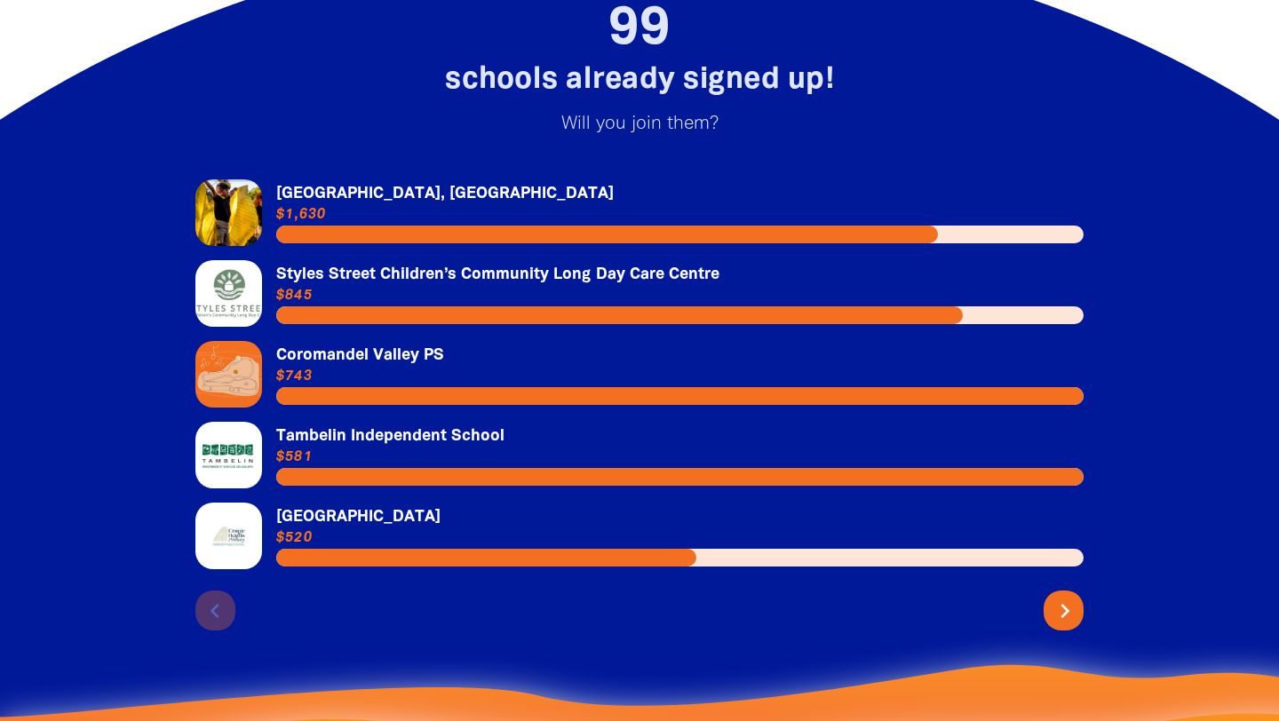
click at [1060, 597] on icon "chevron_right" at bounding box center [1065, 611] width 28 height 28
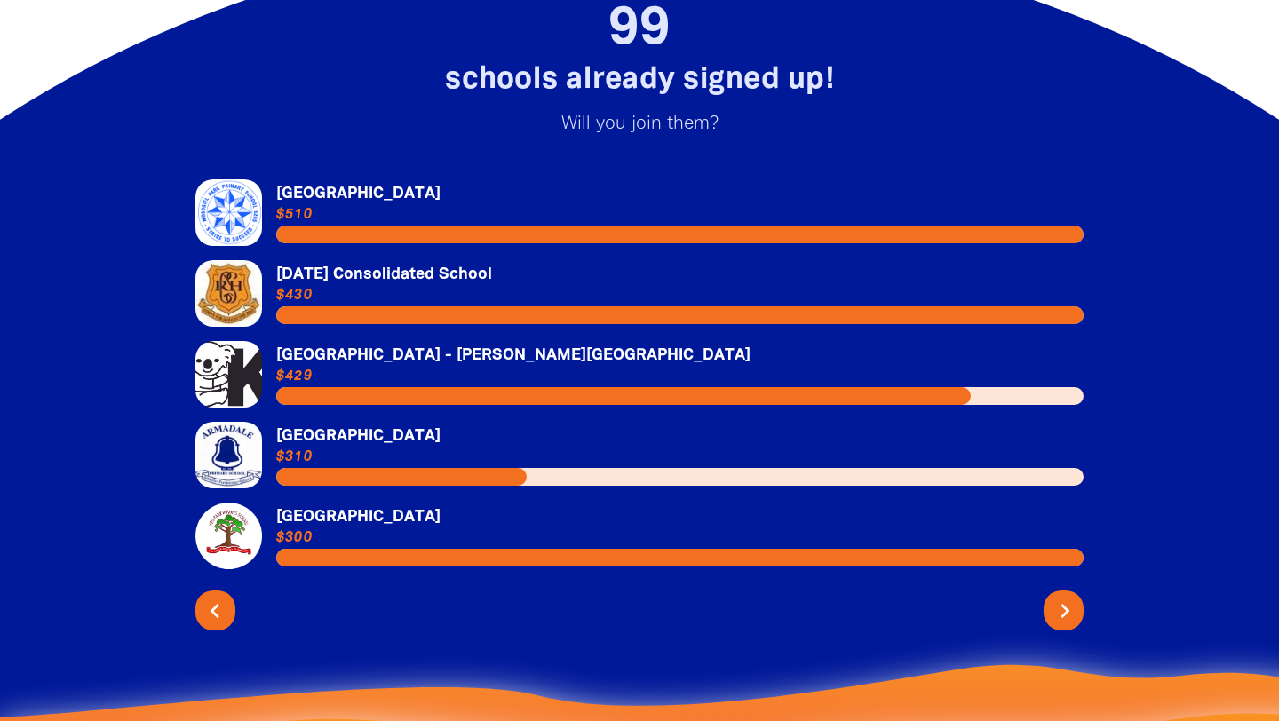
click at [1060, 597] on icon "chevron_right" at bounding box center [1065, 611] width 28 height 28
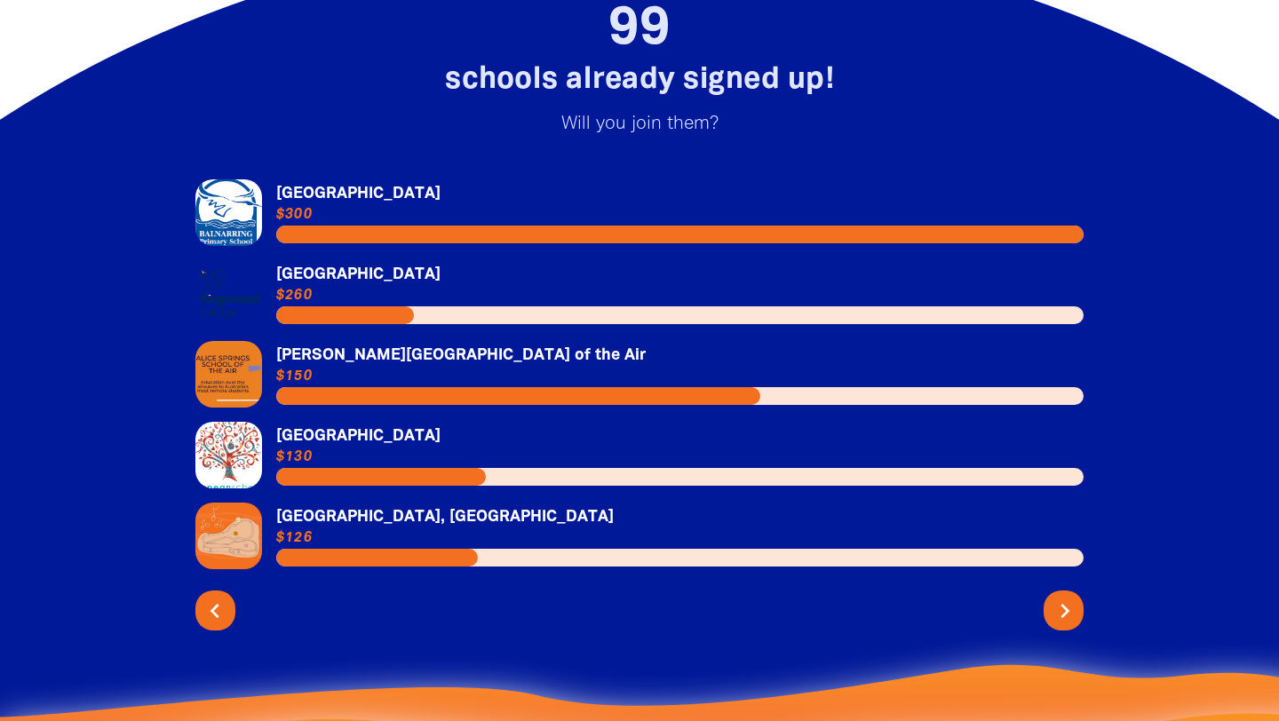
click at [1060, 597] on icon "chevron_right" at bounding box center [1065, 611] width 28 height 28
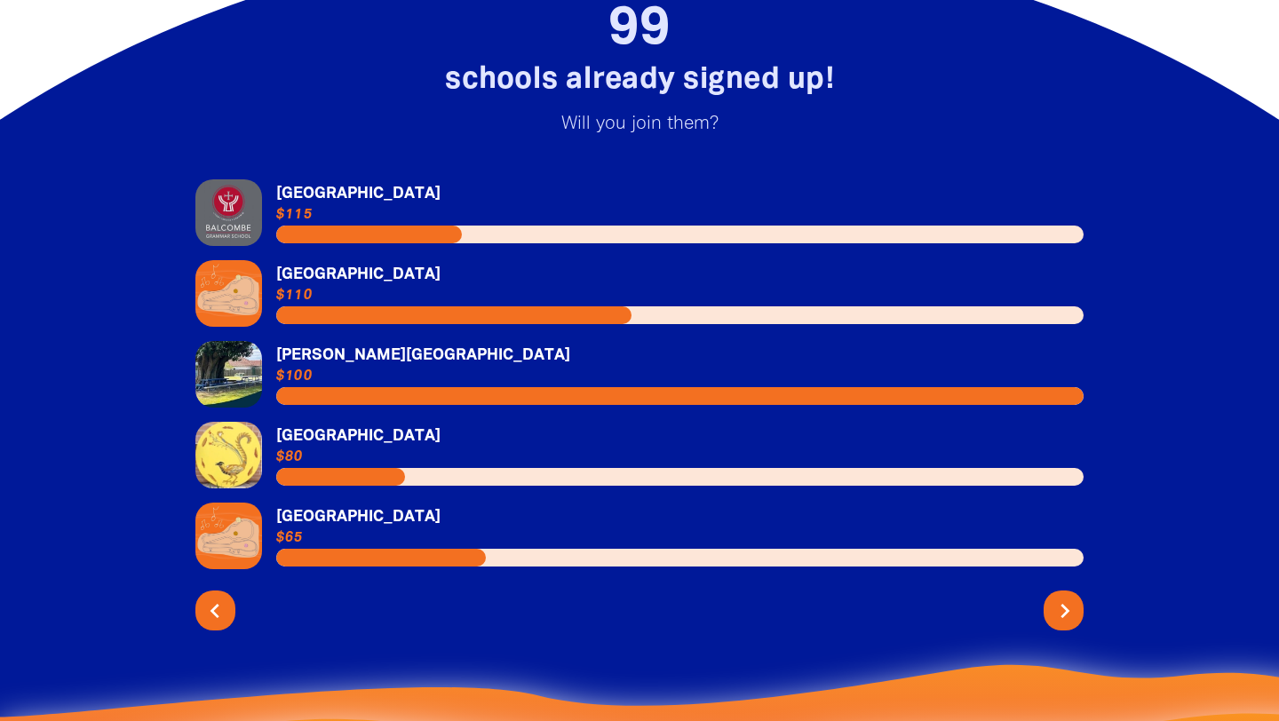
click at [1060, 597] on icon "chevron_right" at bounding box center [1065, 611] width 28 height 28
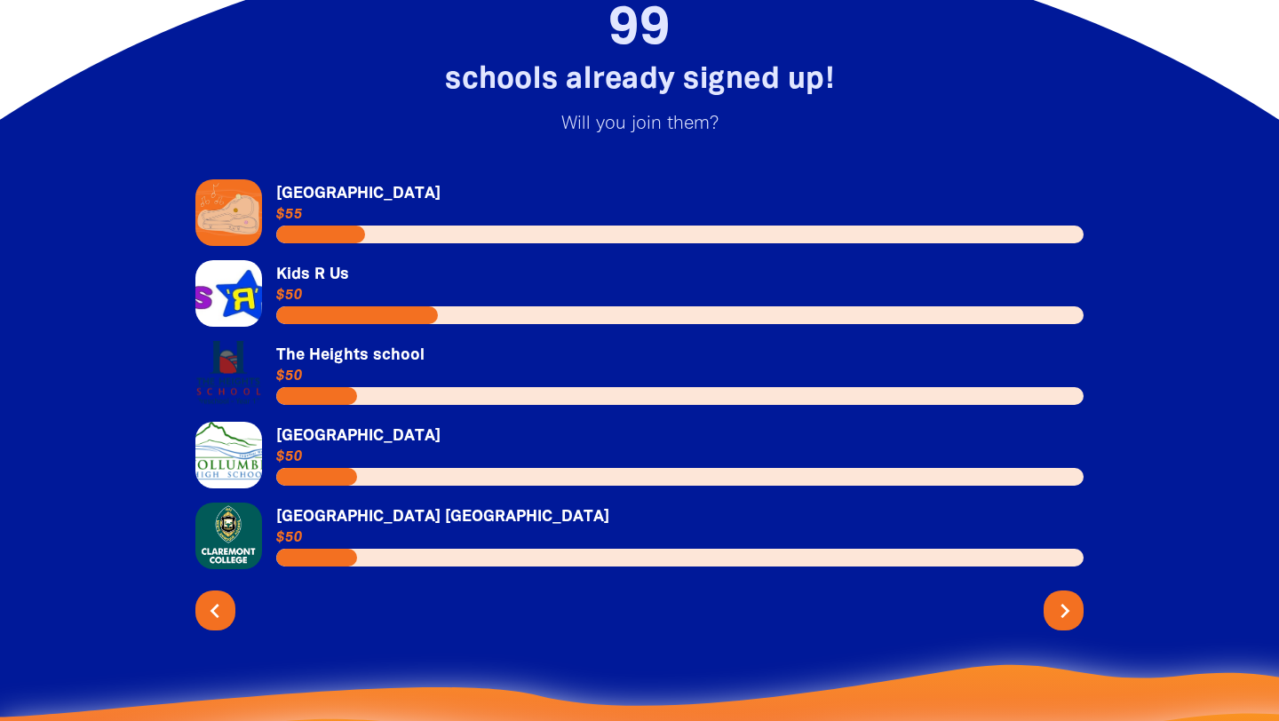
click at [1060, 597] on icon "chevron_right" at bounding box center [1065, 611] width 28 height 28
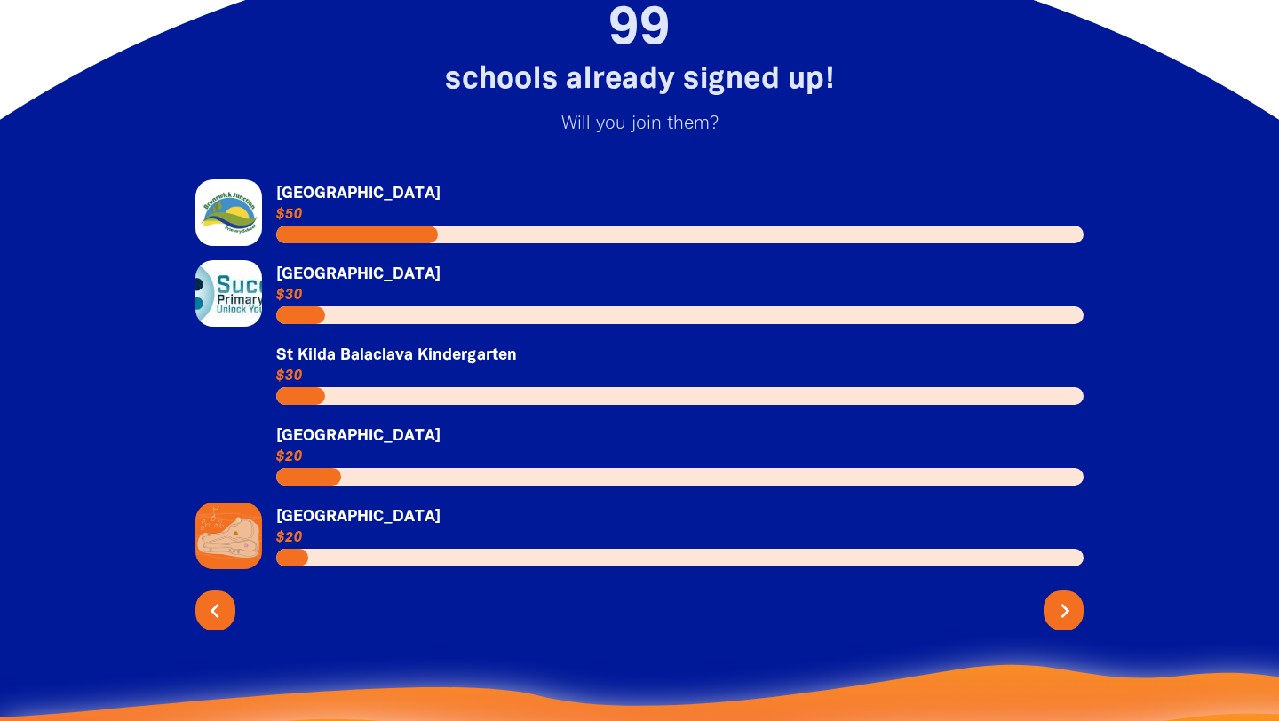
click at [1060, 597] on icon "chevron_right" at bounding box center [1065, 611] width 28 height 28
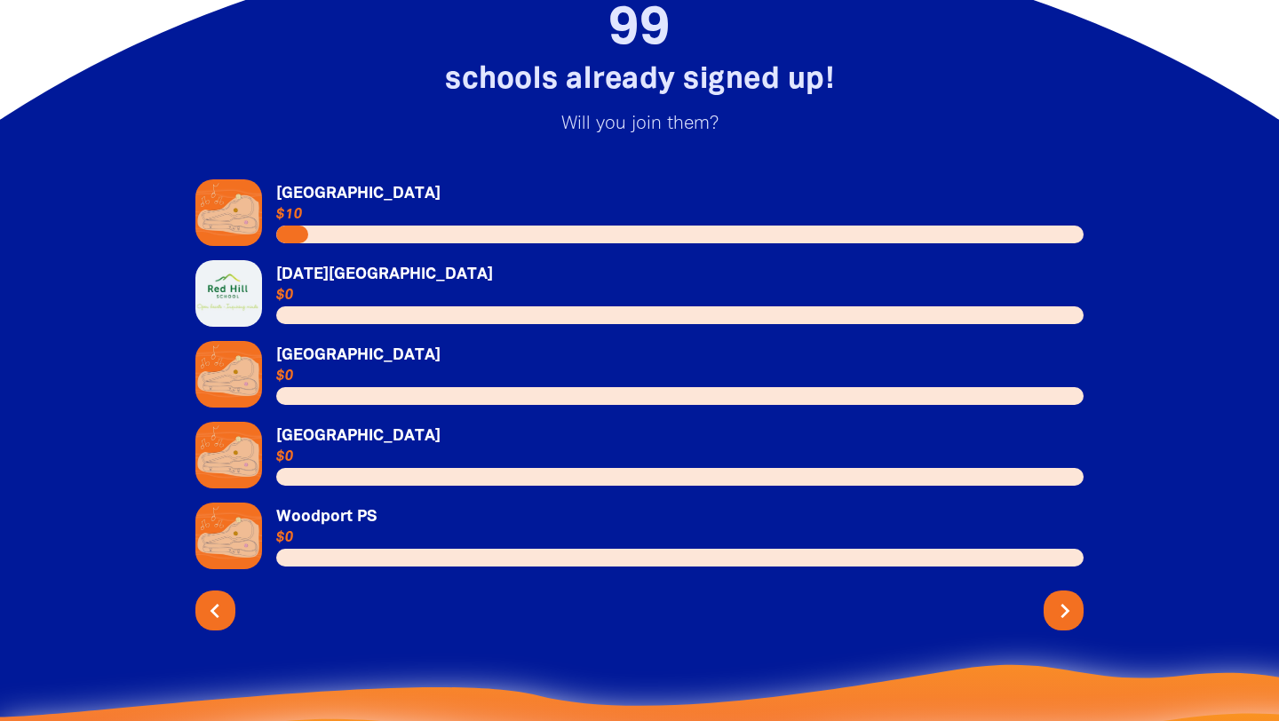
click at [1060, 597] on icon "chevron_right" at bounding box center [1065, 611] width 28 height 28
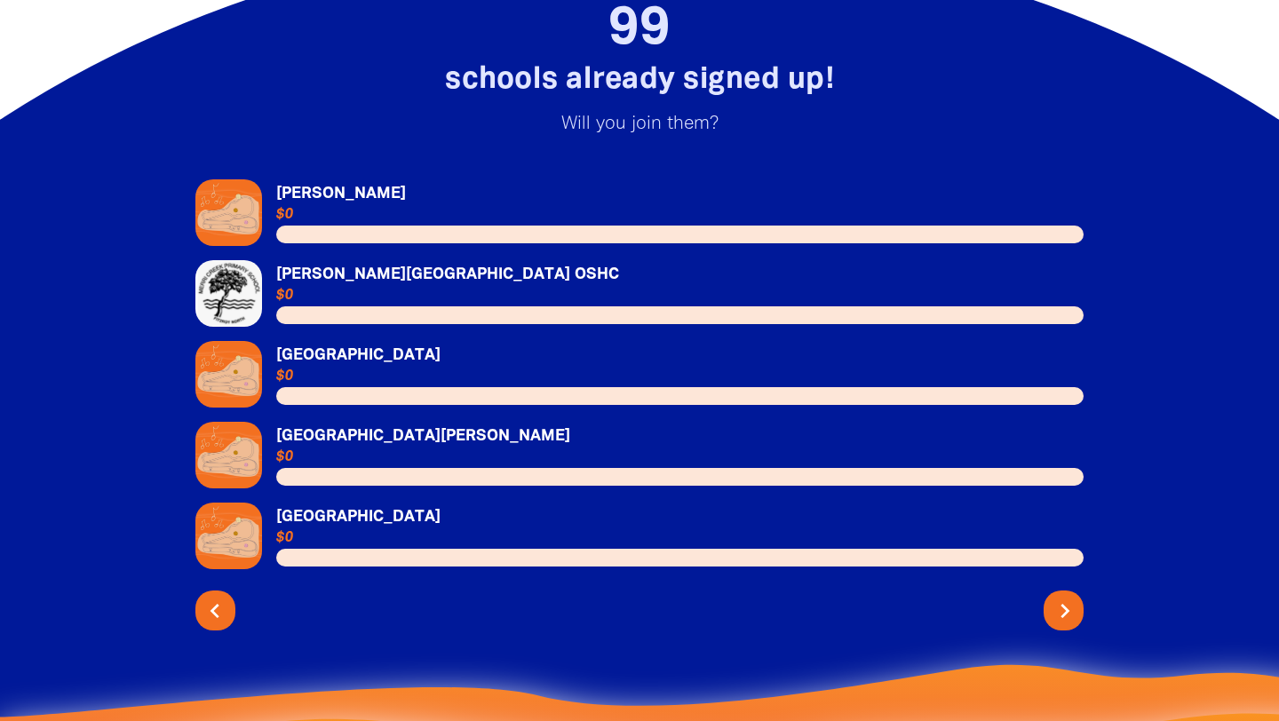
click at [1060, 597] on icon "chevron_right" at bounding box center [1065, 611] width 28 height 28
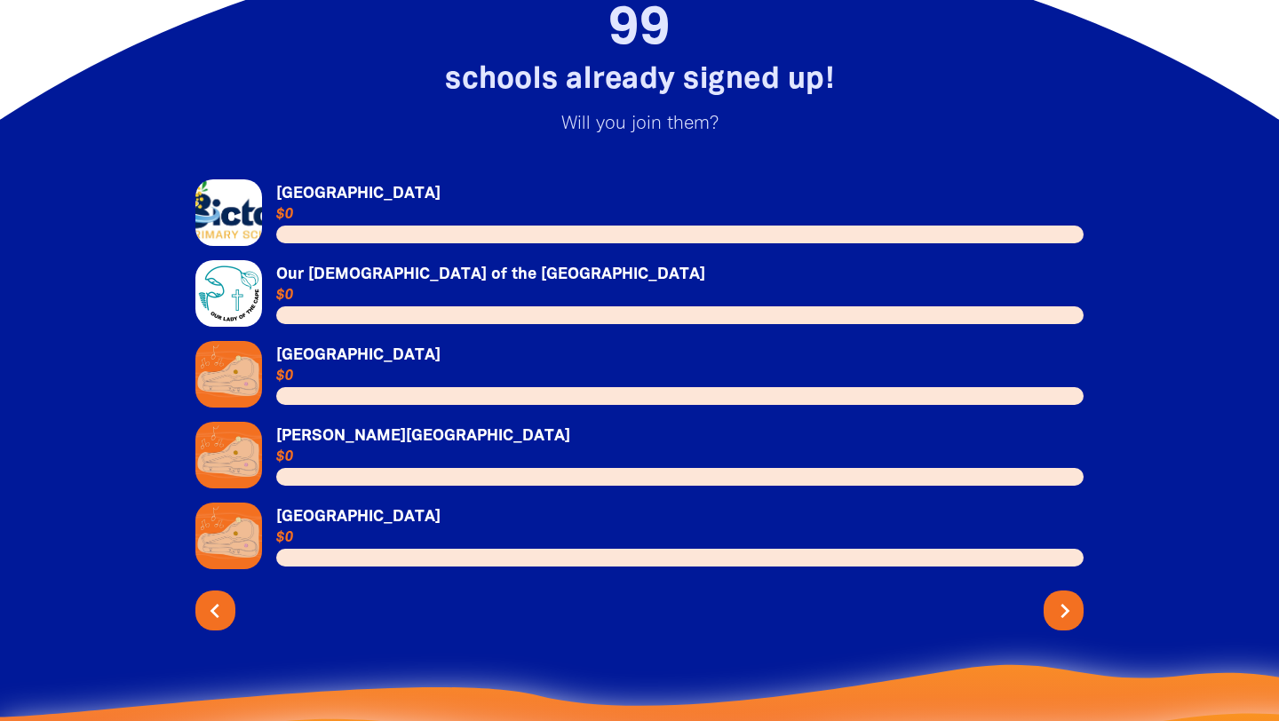
click at [1060, 597] on icon "chevron_right" at bounding box center [1065, 611] width 28 height 28
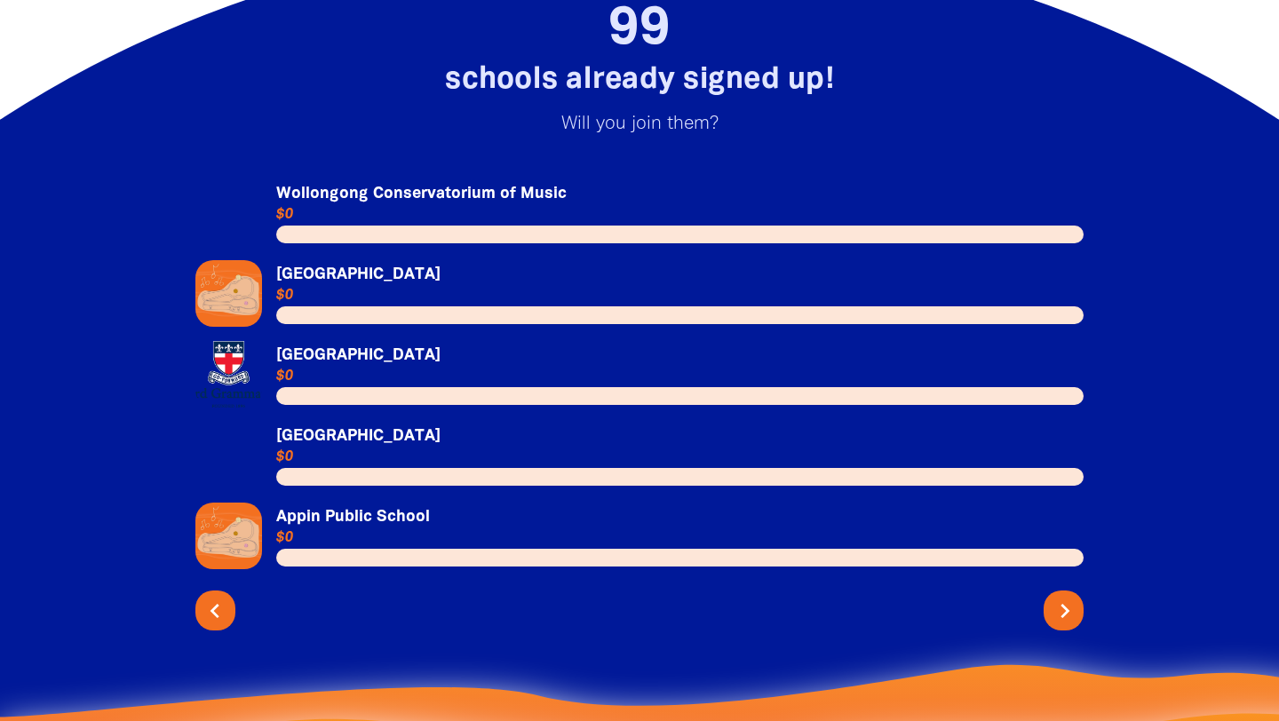
click at [1060, 597] on icon "chevron_right" at bounding box center [1065, 611] width 28 height 28
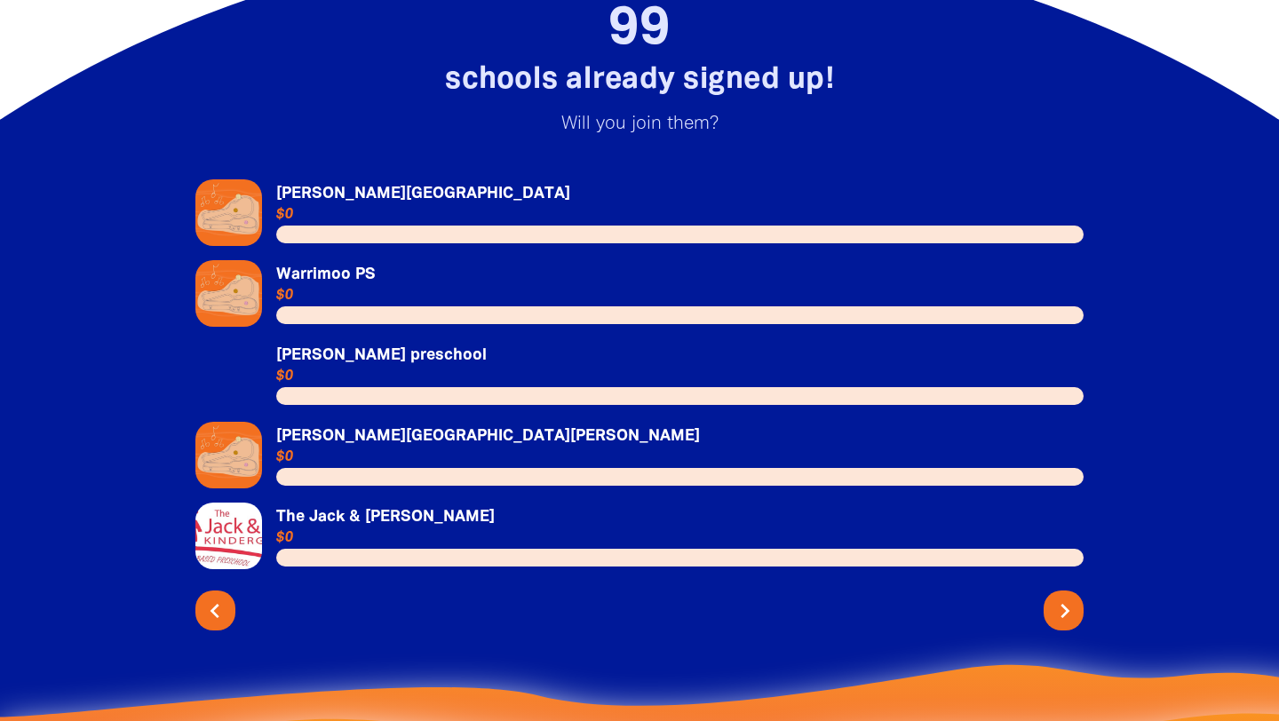
click at [1060, 597] on icon "chevron_right" at bounding box center [1065, 611] width 28 height 28
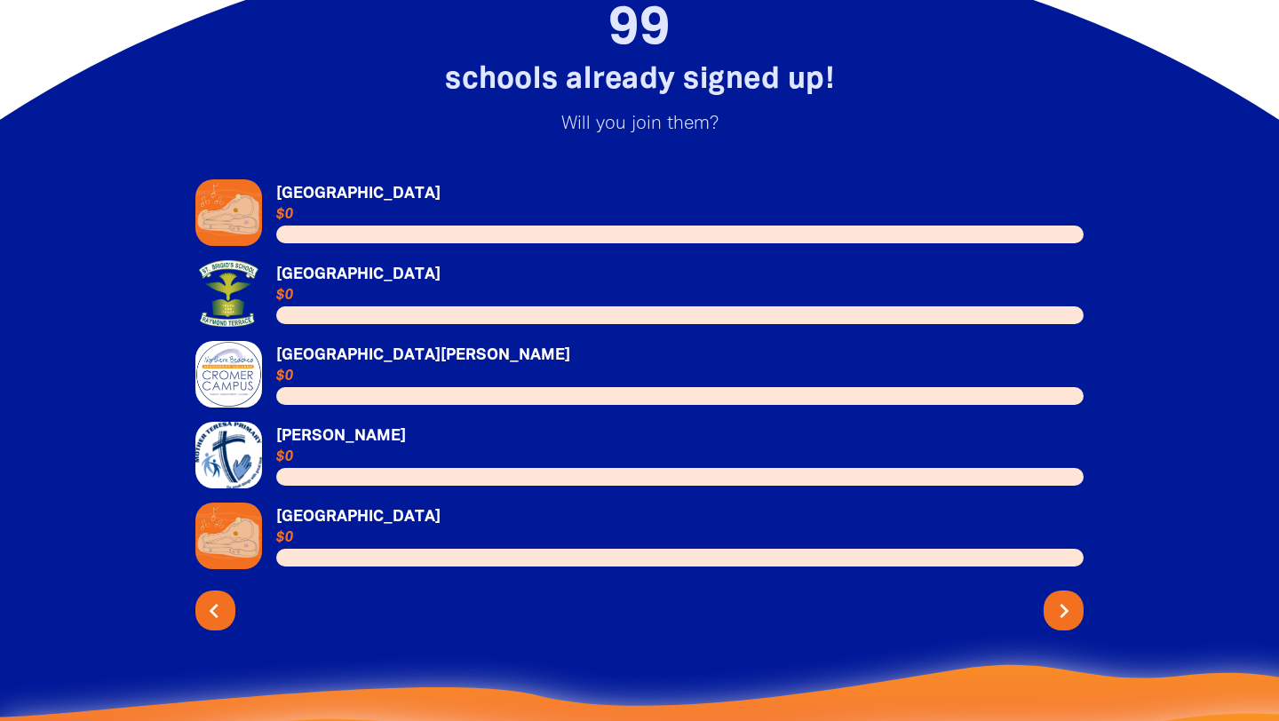
click at [219, 597] on icon "chevron_left" at bounding box center [214, 611] width 28 height 28
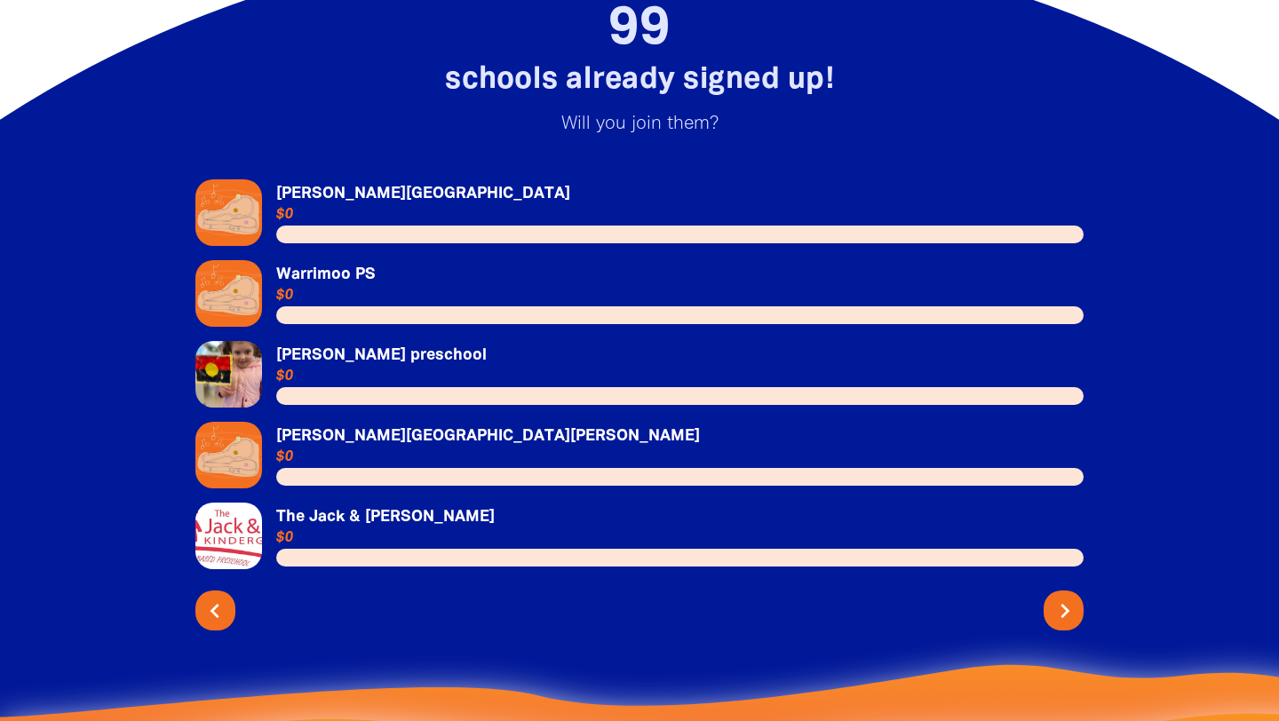
click at [1076, 597] on icon "chevron_right" at bounding box center [1065, 611] width 28 height 28
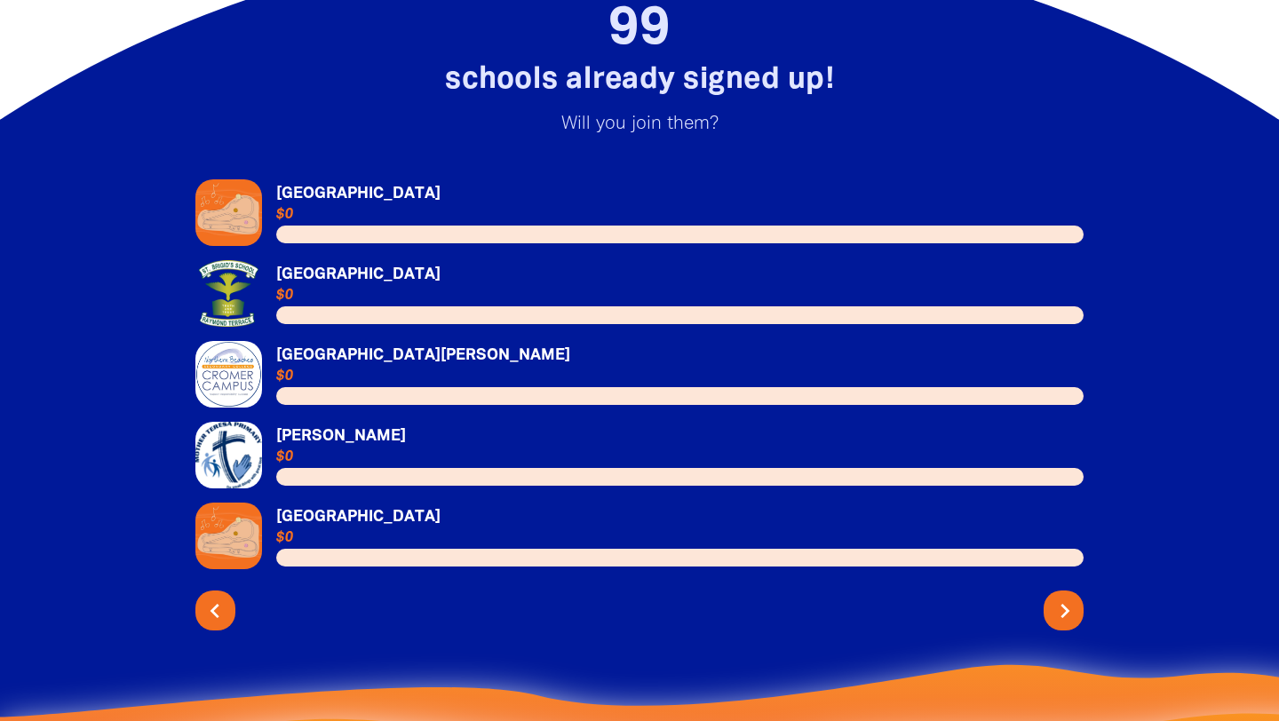
click at [1076, 597] on icon "chevron_right" at bounding box center [1065, 611] width 28 height 28
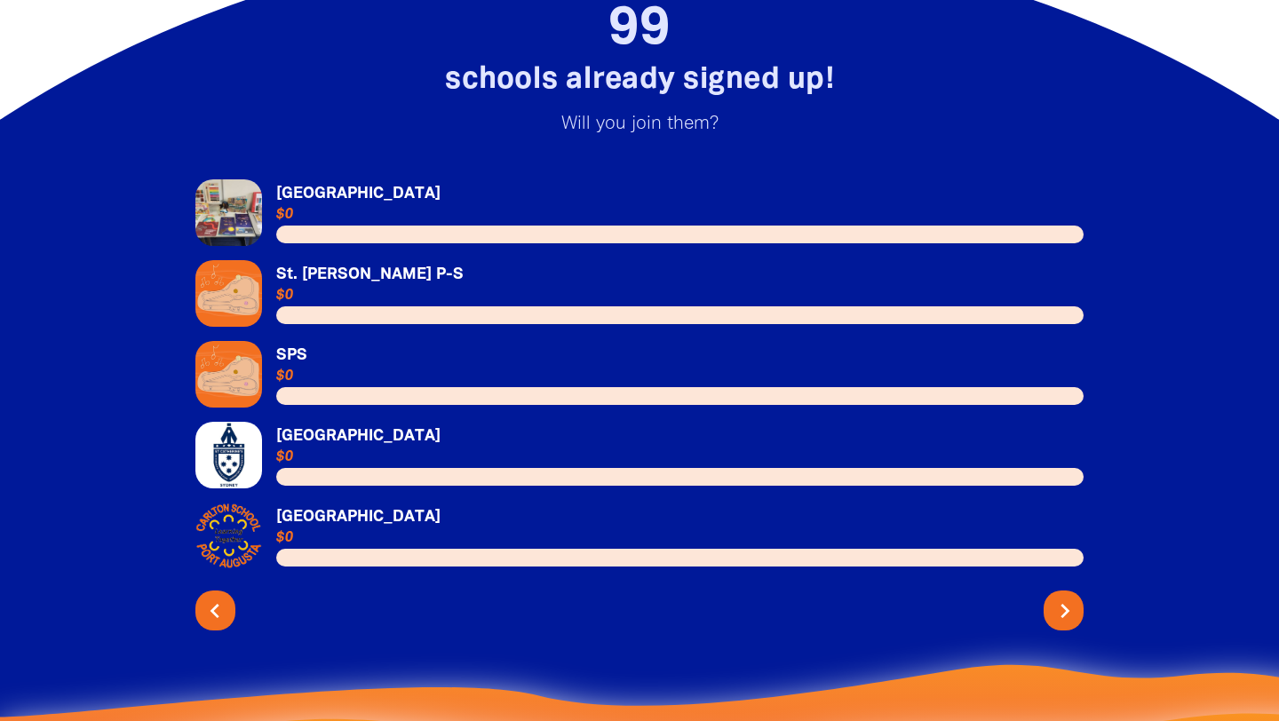
click at [1076, 597] on icon "chevron_right" at bounding box center [1065, 611] width 28 height 28
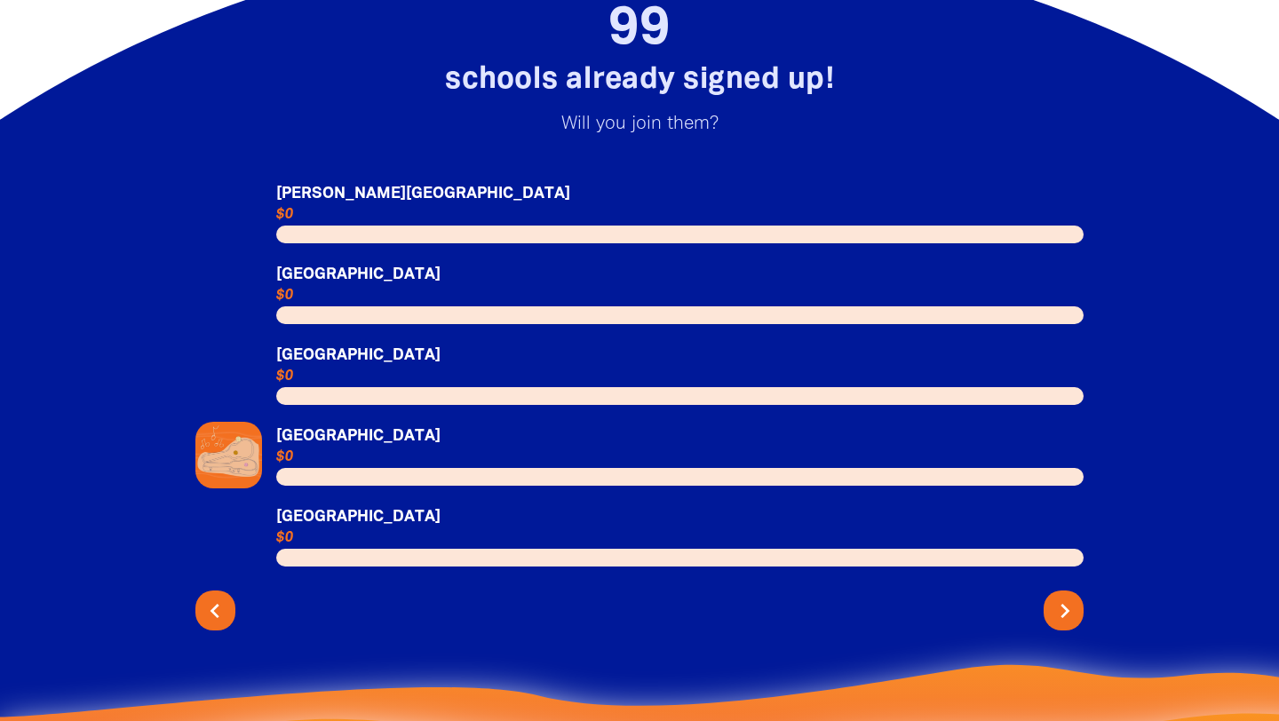
click at [1076, 597] on icon "chevron_right" at bounding box center [1065, 611] width 28 height 28
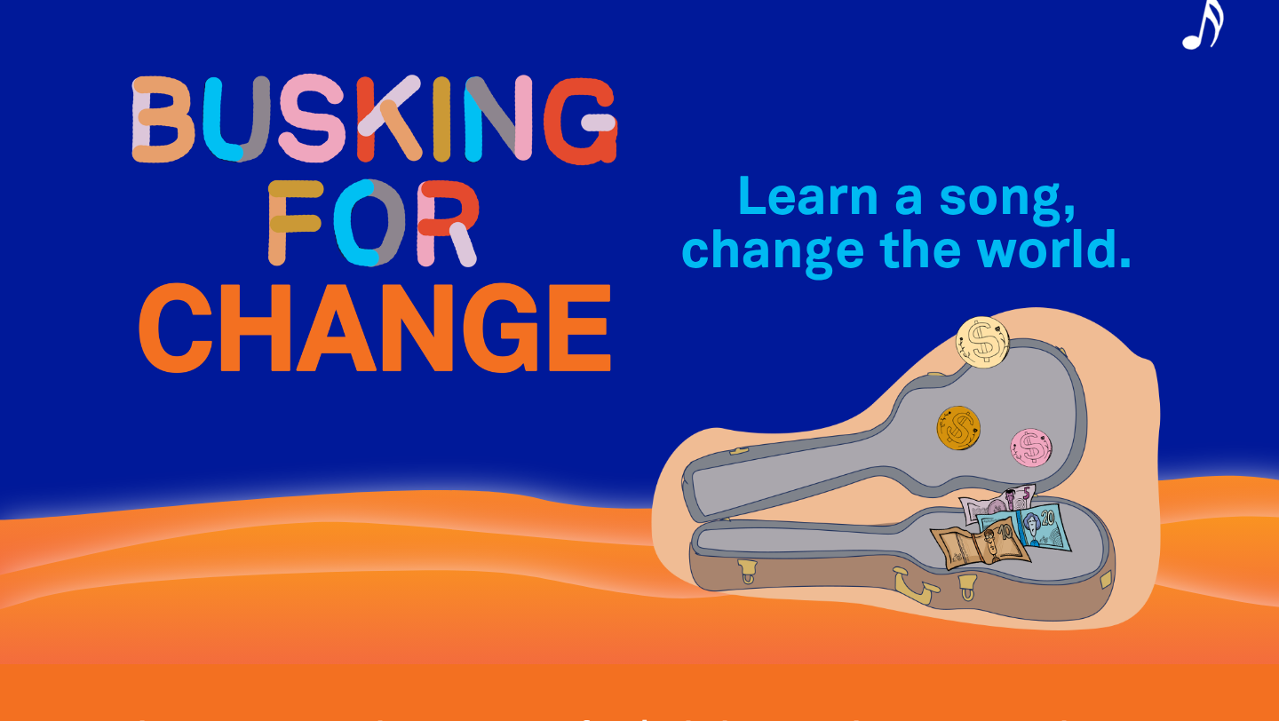
scroll to position [0, 0]
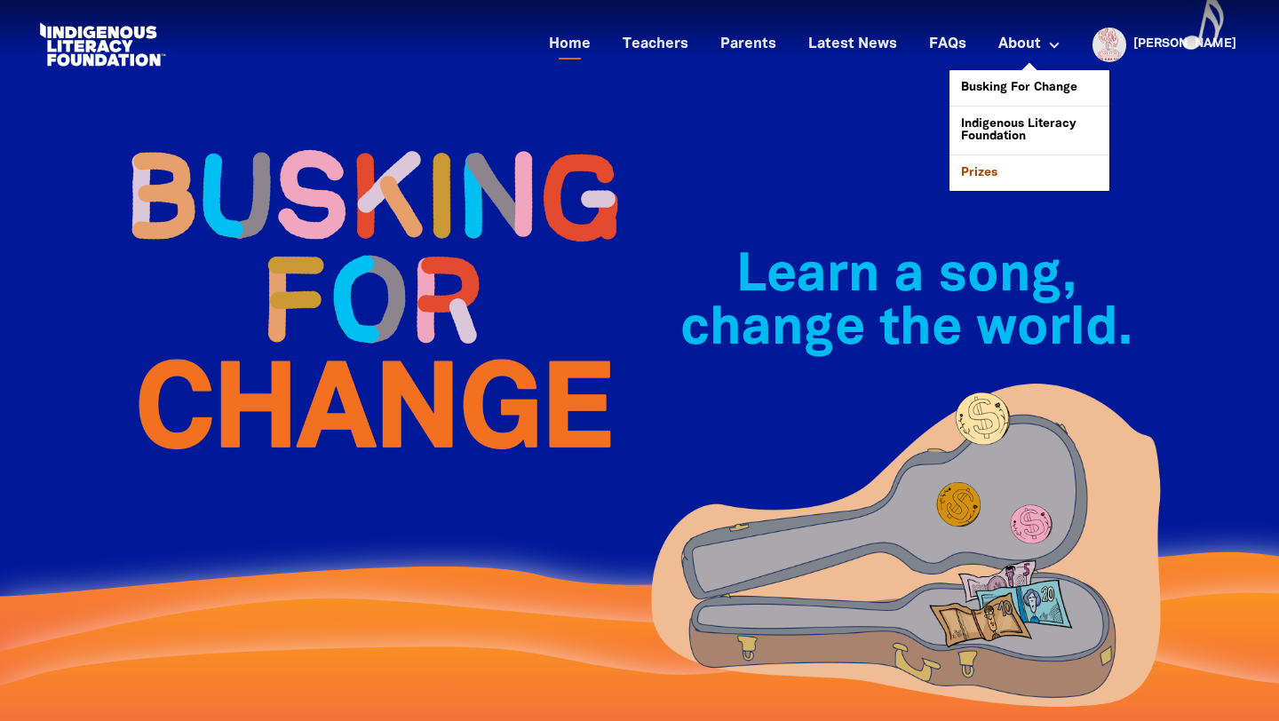
click at [1038, 175] on link "Prizes" at bounding box center [1029, 173] width 160 height 36
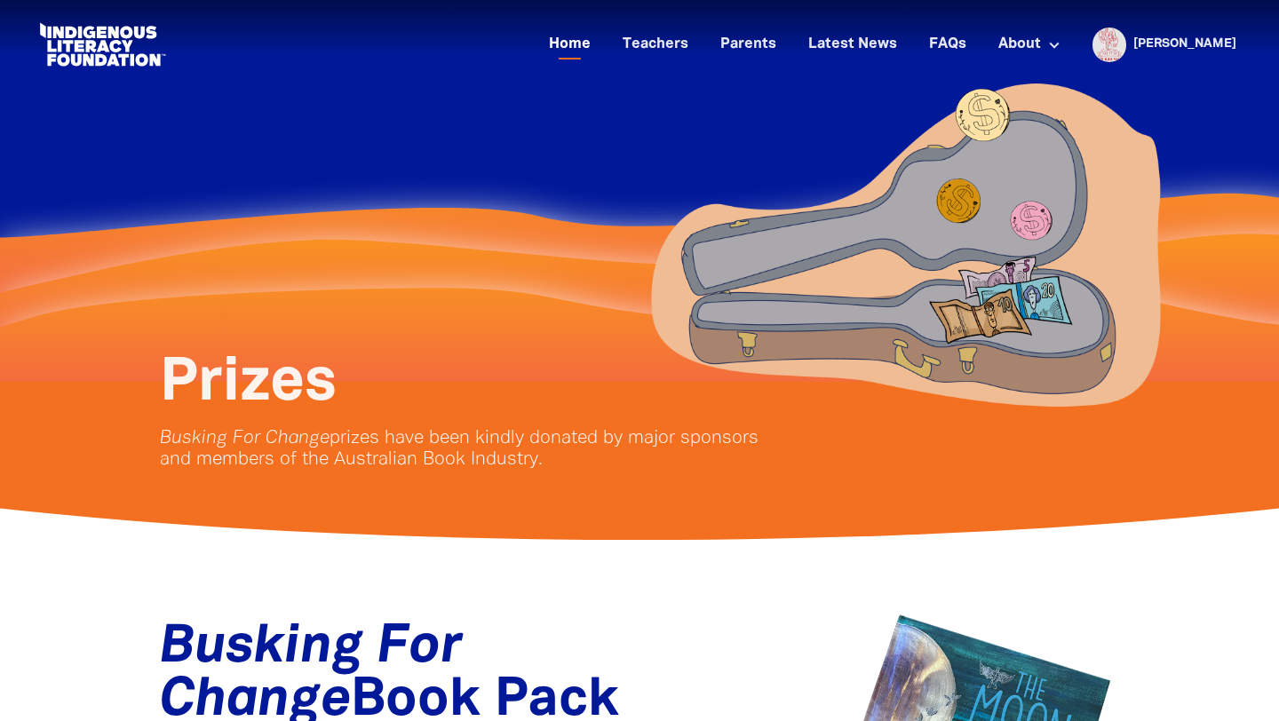
click at [601, 41] on link "Home" at bounding box center [569, 44] width 63 height 29
